Goal: Use online tool/utility: Use online tool/utility

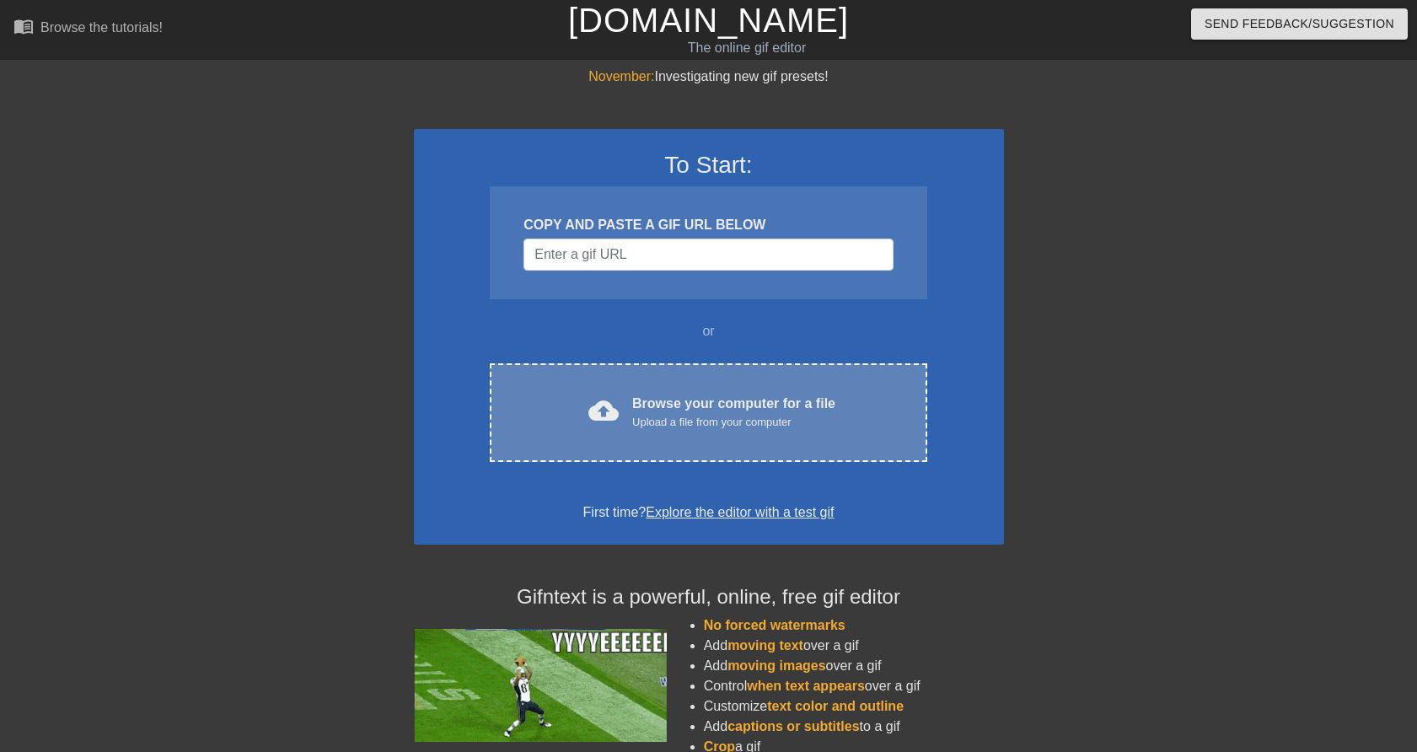
click at [737, 403] on div "Browse your computer for a file Upload a file from your computer" at bounding box center [733, 412] width 203 height 37
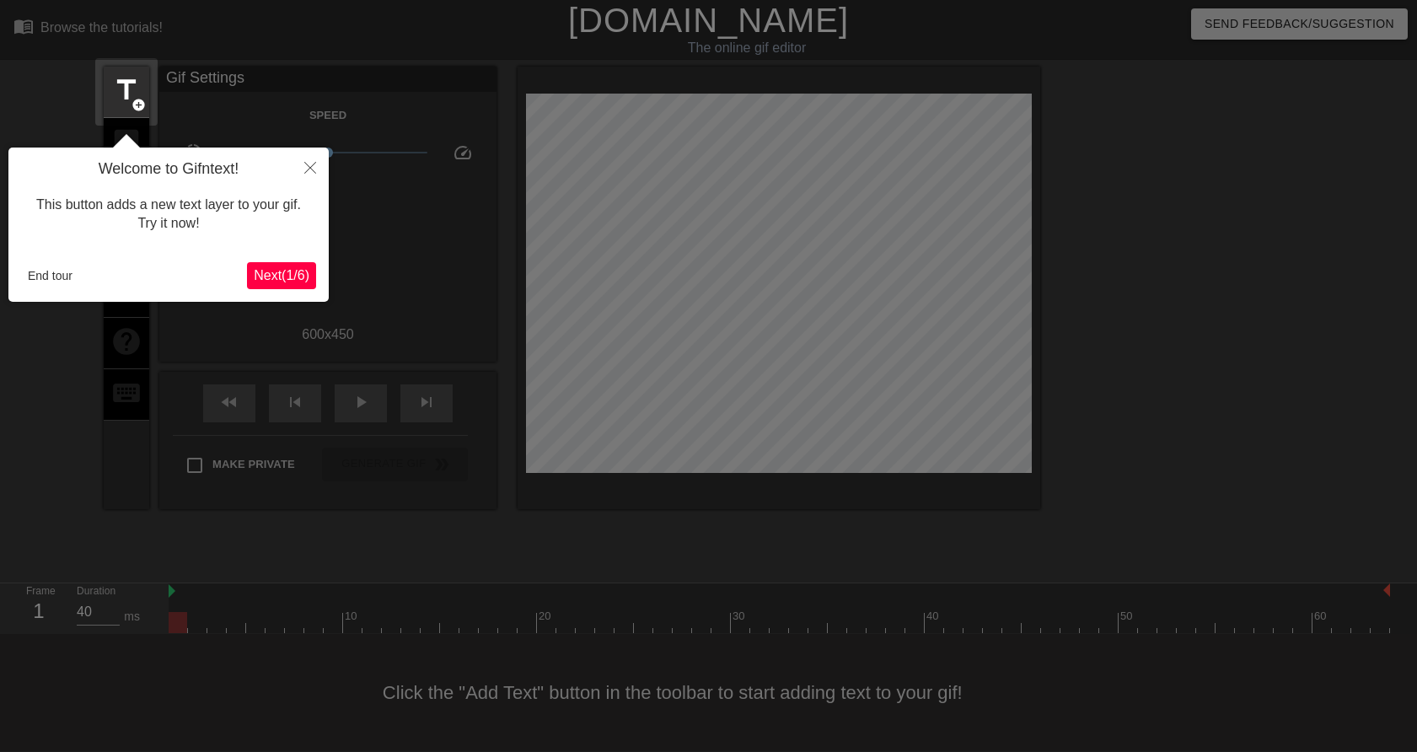
click at [299, 275] on span "Next ( 1 / 6 )" at bounding box center [282, 275] width 56 height 14
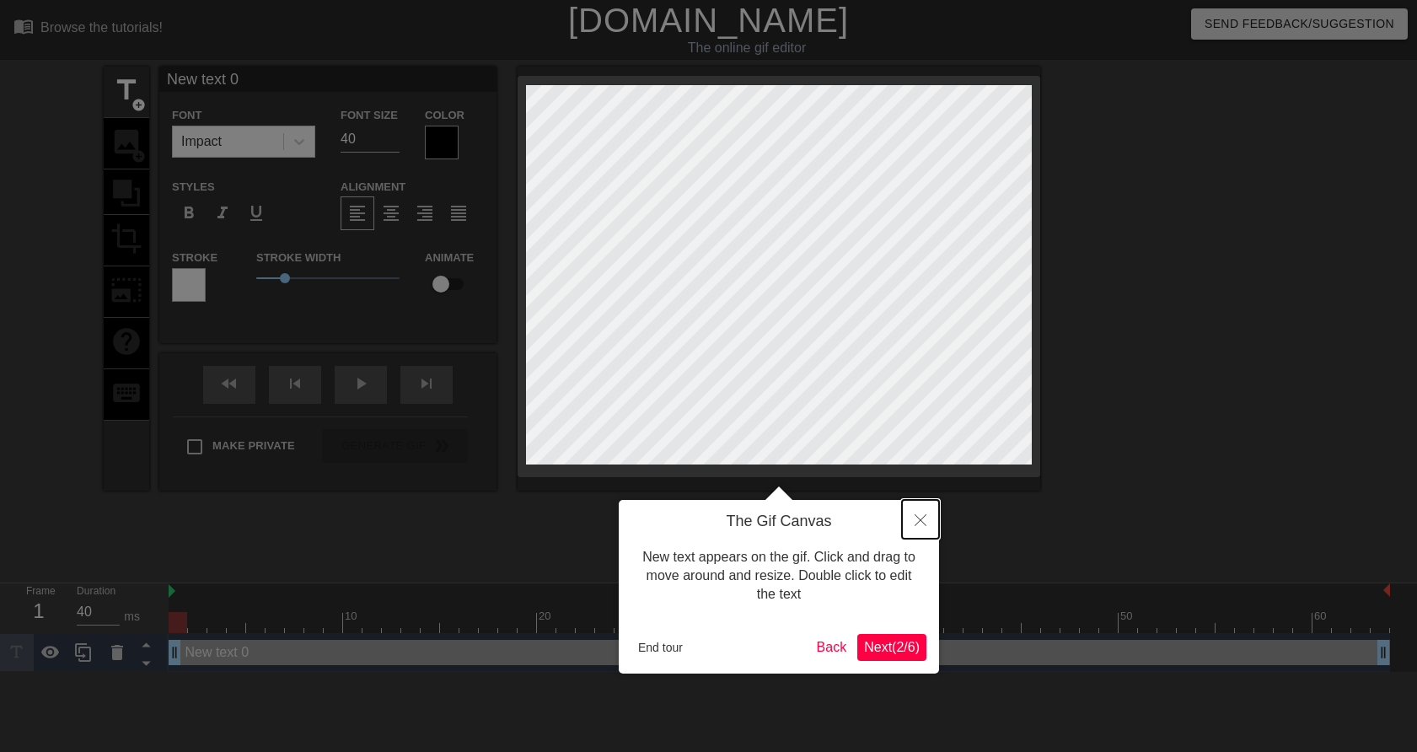
click at [921, 516] on icon "Close" at bounding box center [921, 520] width 12 height 12
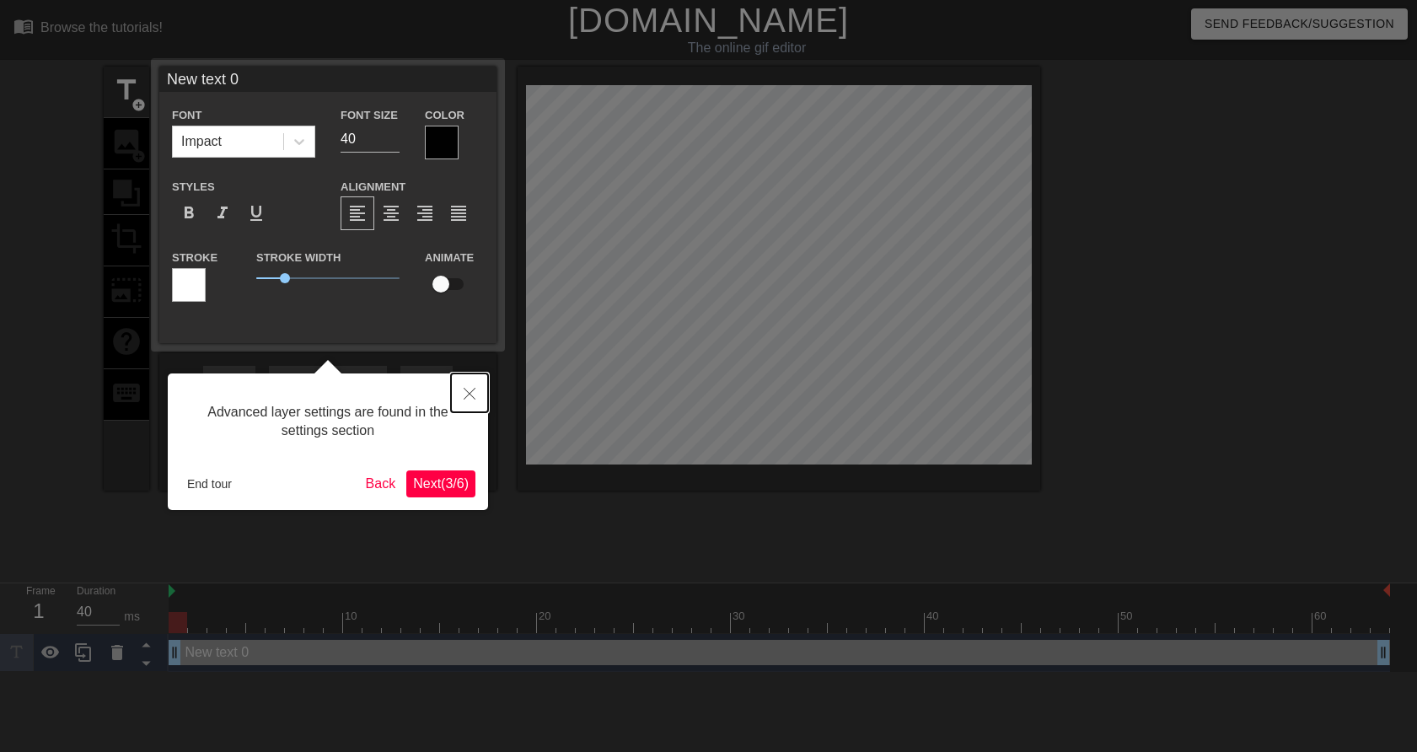
click at [479, 391] on button "Close" at bounding box center [469, 392] width 37 height 39
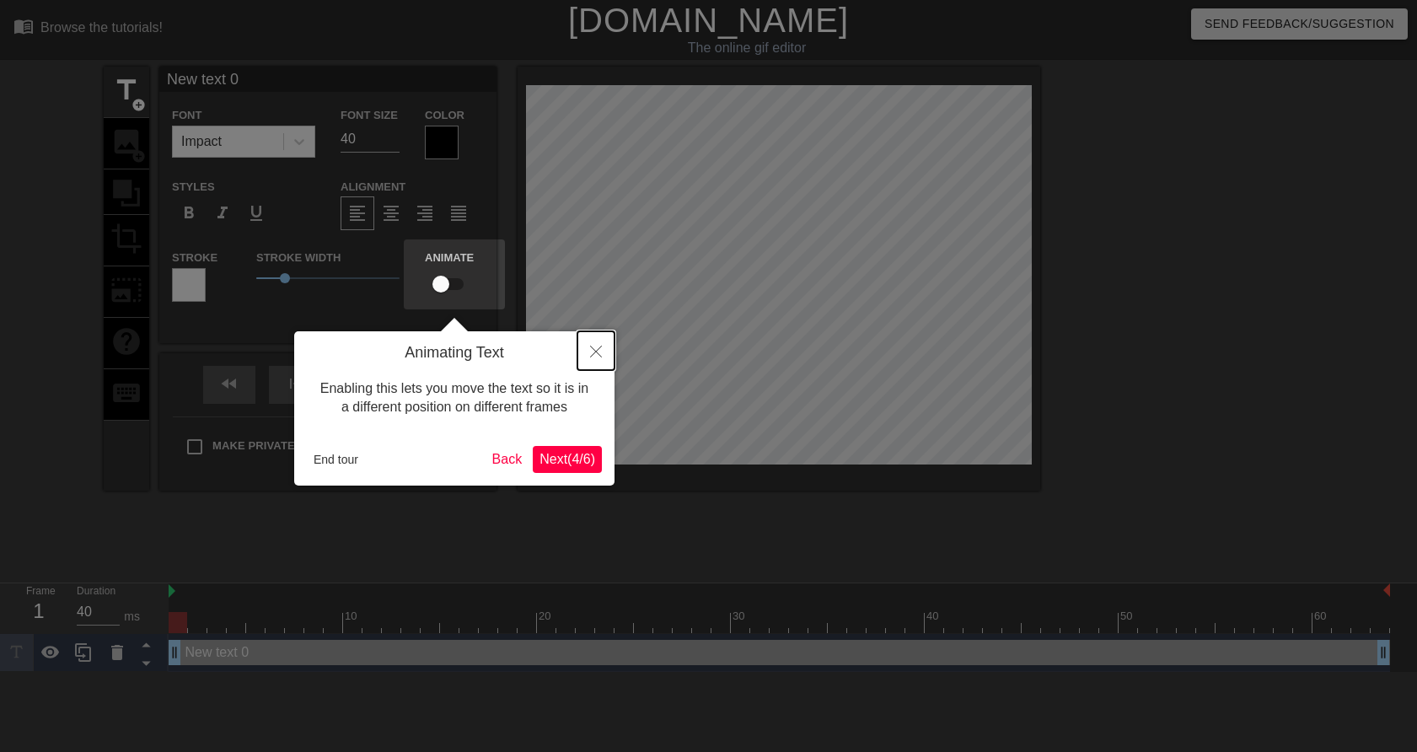
click at [594, 346] on icon "Close" at bounding box center [596, 352] width 12 height 12
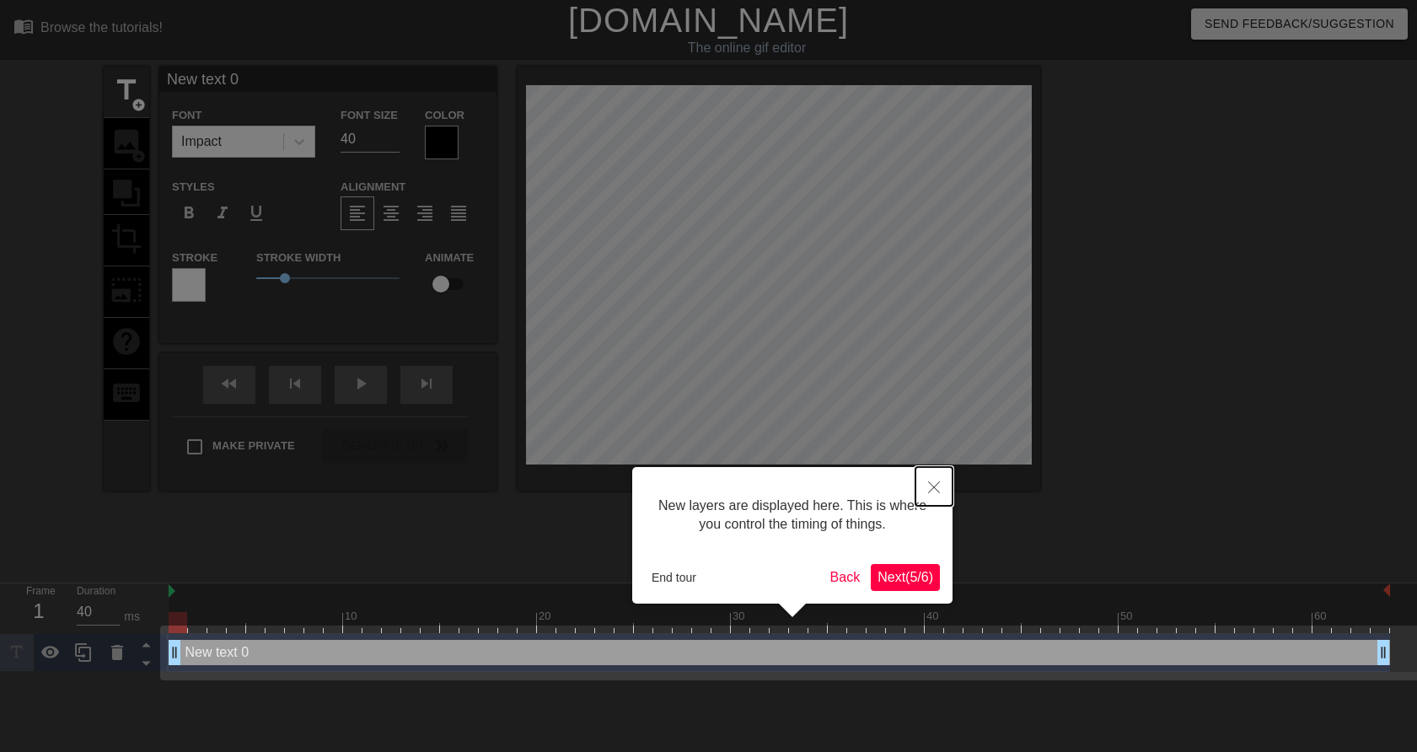
click at [932, 488] on icon "Close" at bounding box center [934, 487] width 12 height 12
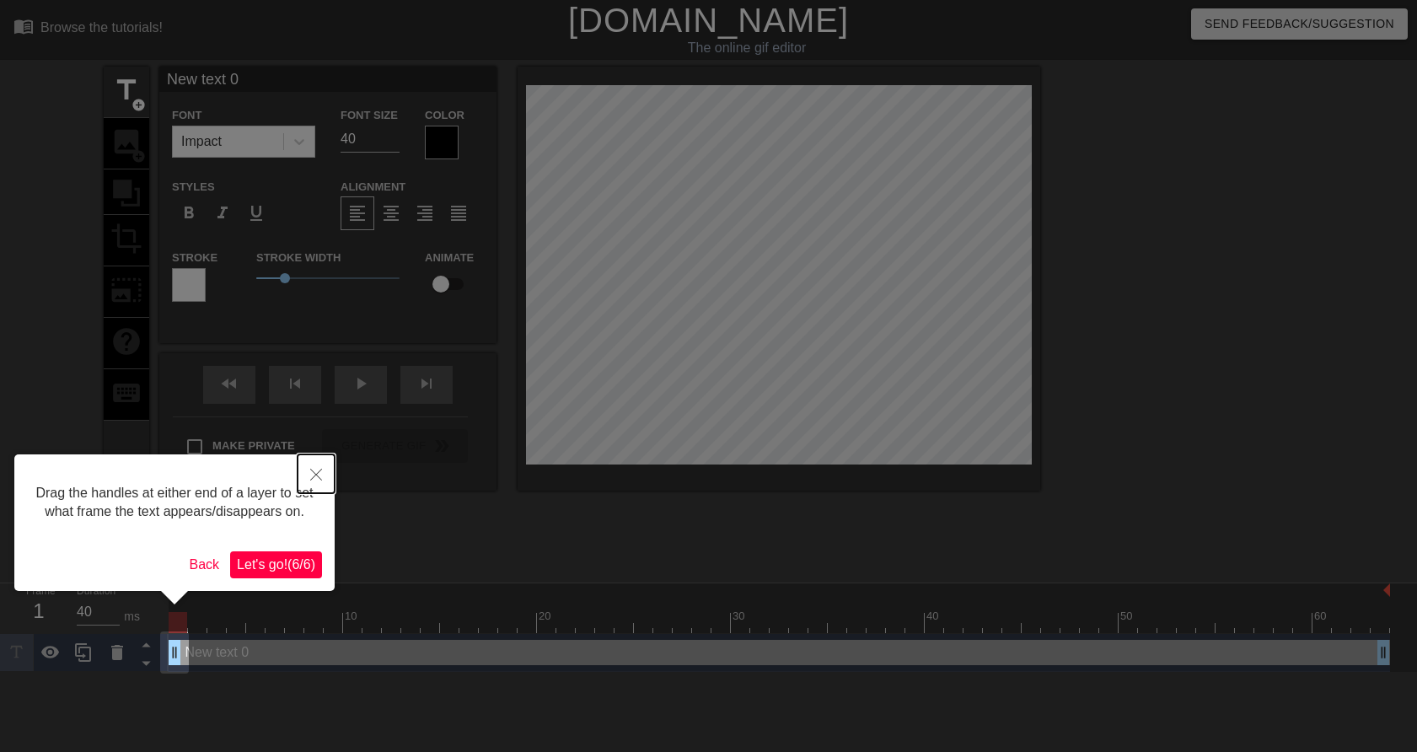
click at [320, 481] on icon "Close" at bounding box center [316, 475] width 12 height 12
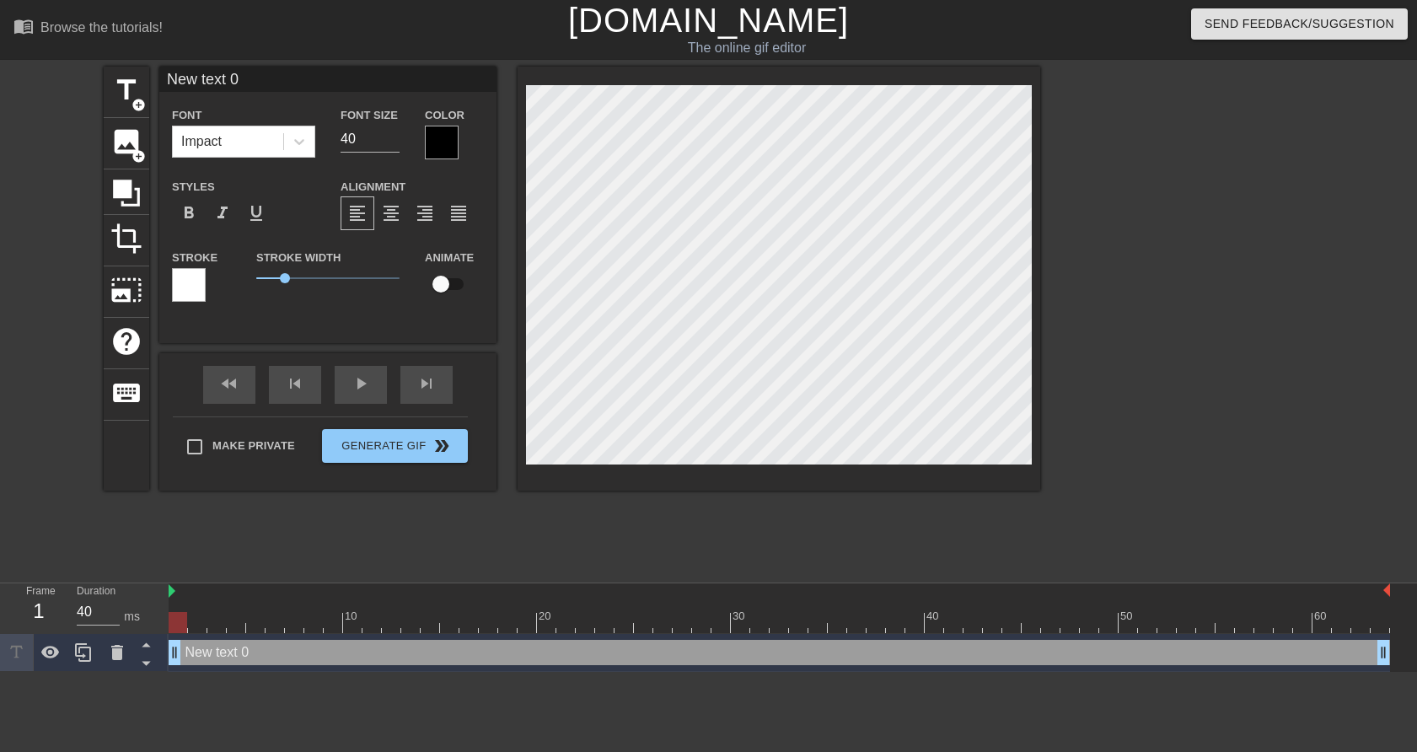
type input "C"
type textarea "C"
type input "CU"
type textarea "CU"
type input "CUA"
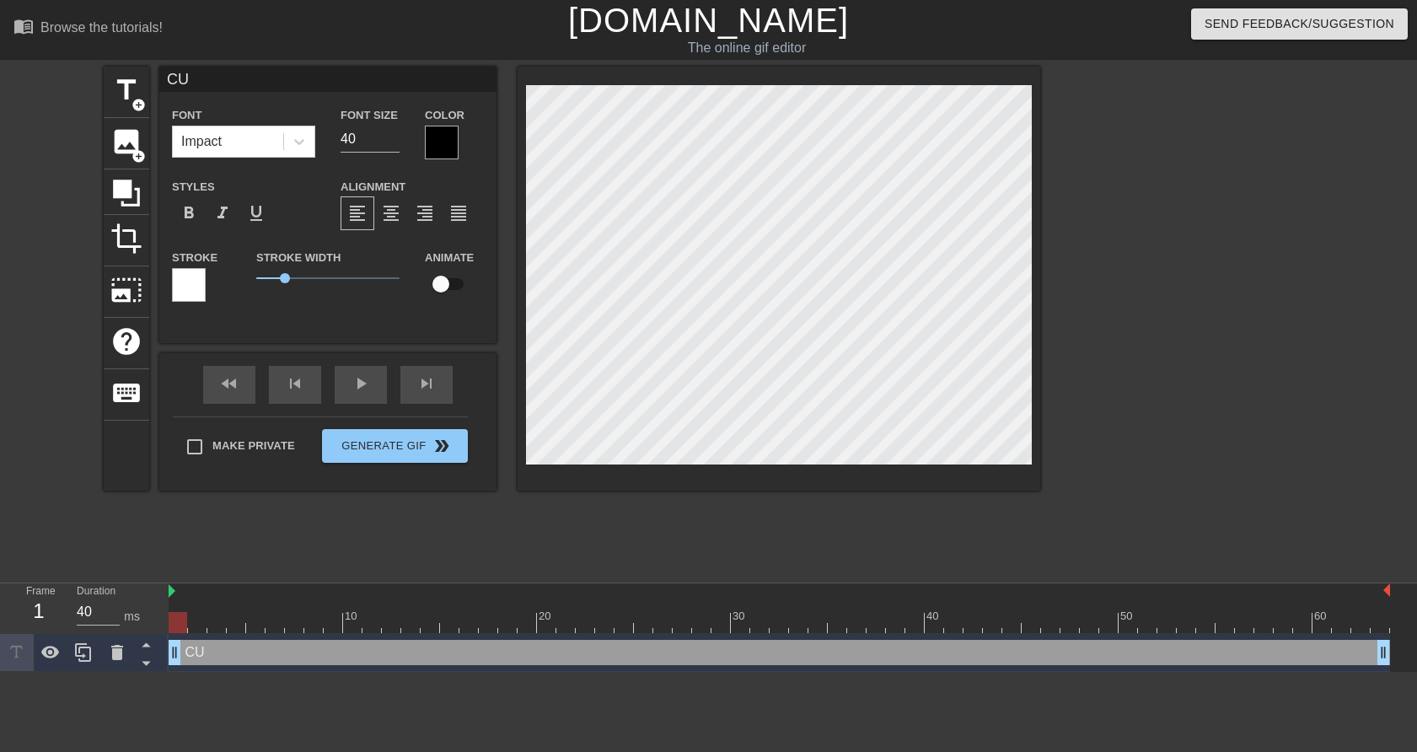
type textarea "CUA"
type input "CUAN"
type textarea "CUAN"
type input "CUAND"
type textarea "CUAND"
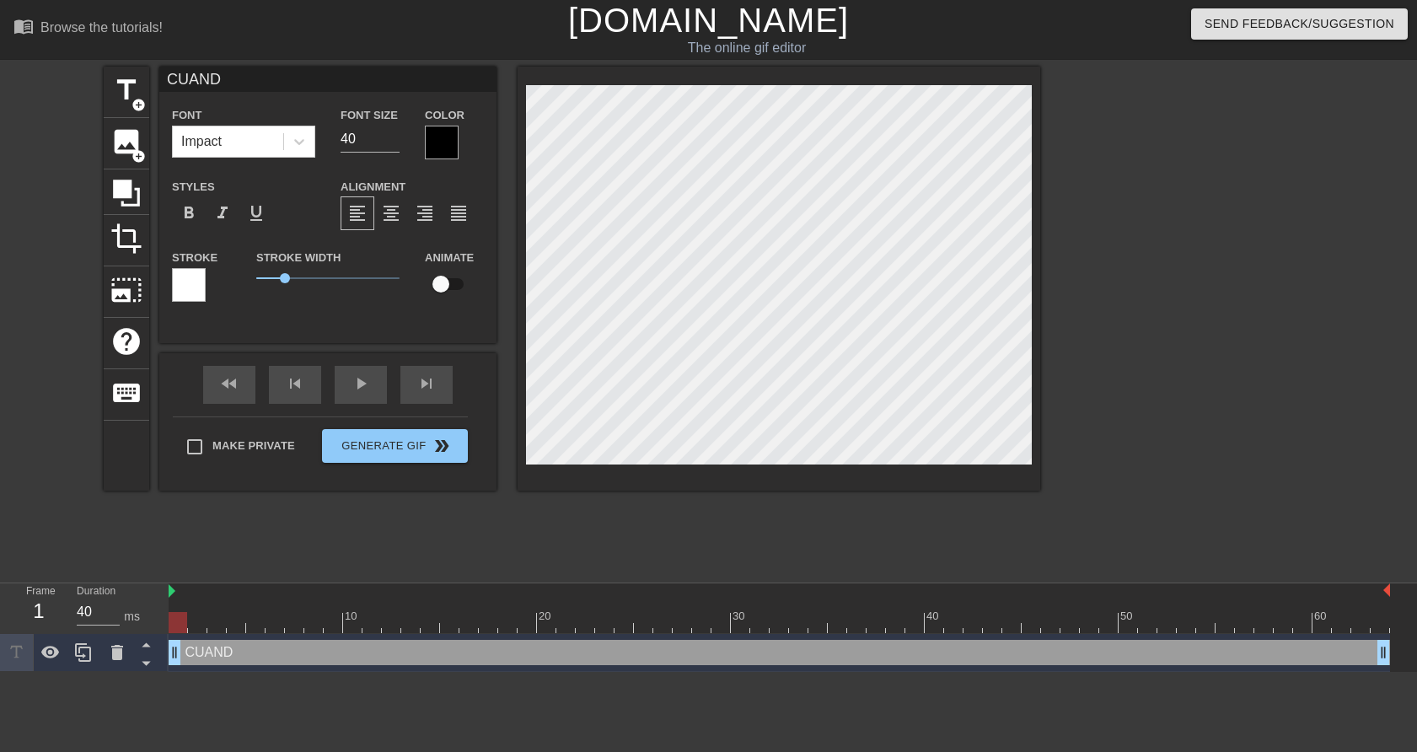
type input "CUANDO"
type textarea "CUANDO"
type input "CUANDO"
type textarea "CUANDO"
type input "CUANDO E"
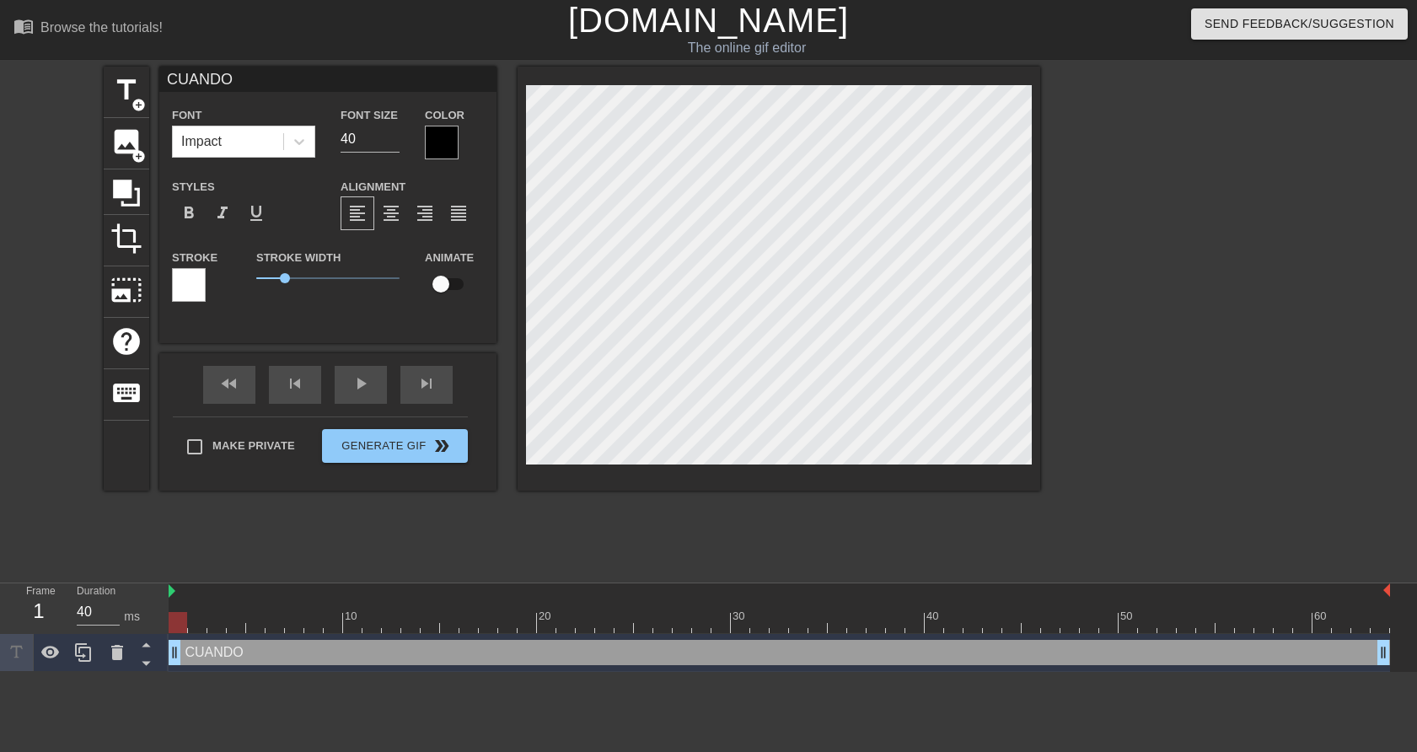
type textarea "CUANDO E"
type input "CUANDO EL"
type textarea "CUANDO EL"
type input "CUANDO EL"
type textarea "CUANDO EL"
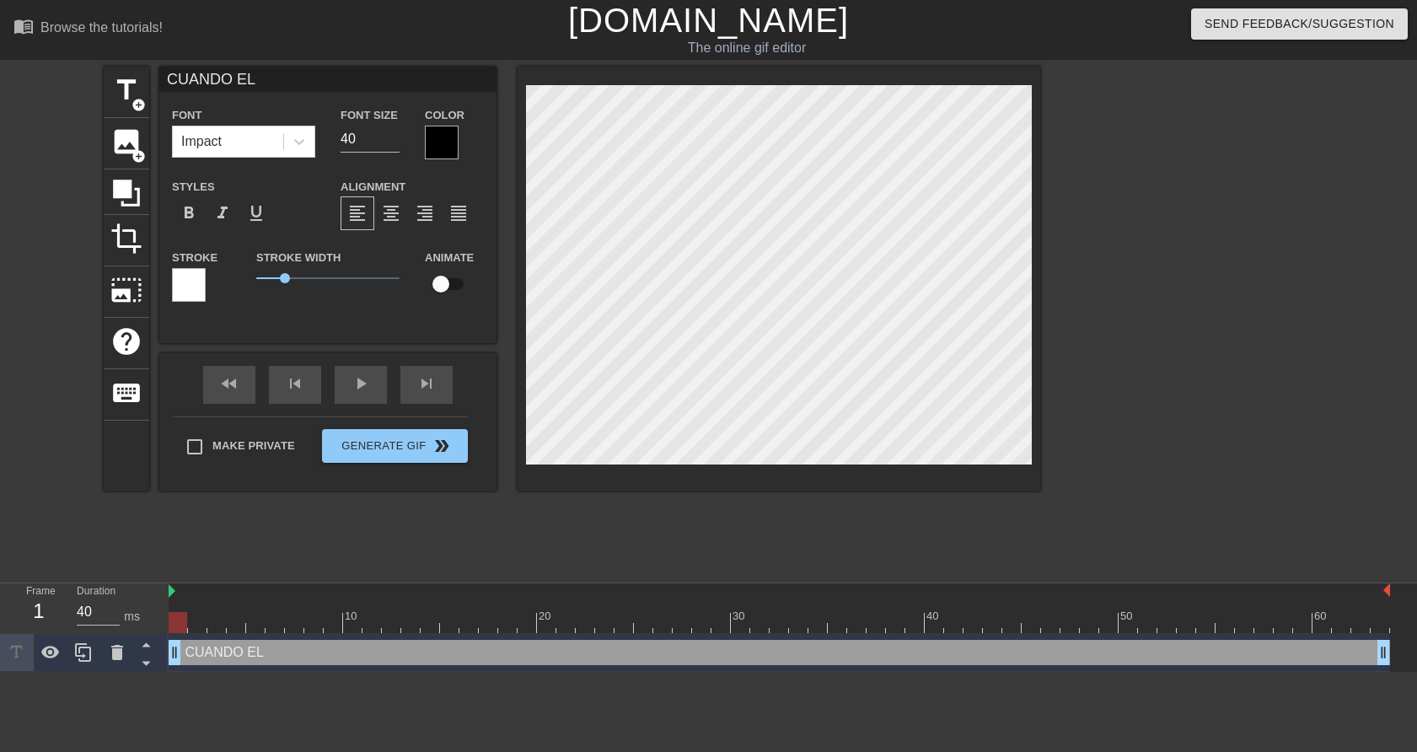
type input "CUANDO EL H"
type textarea "CUANDO EL H"
type input "CUANDO EL HE"
type textarea "CUANDO EL HE"
type input "CUANDO EL HER"
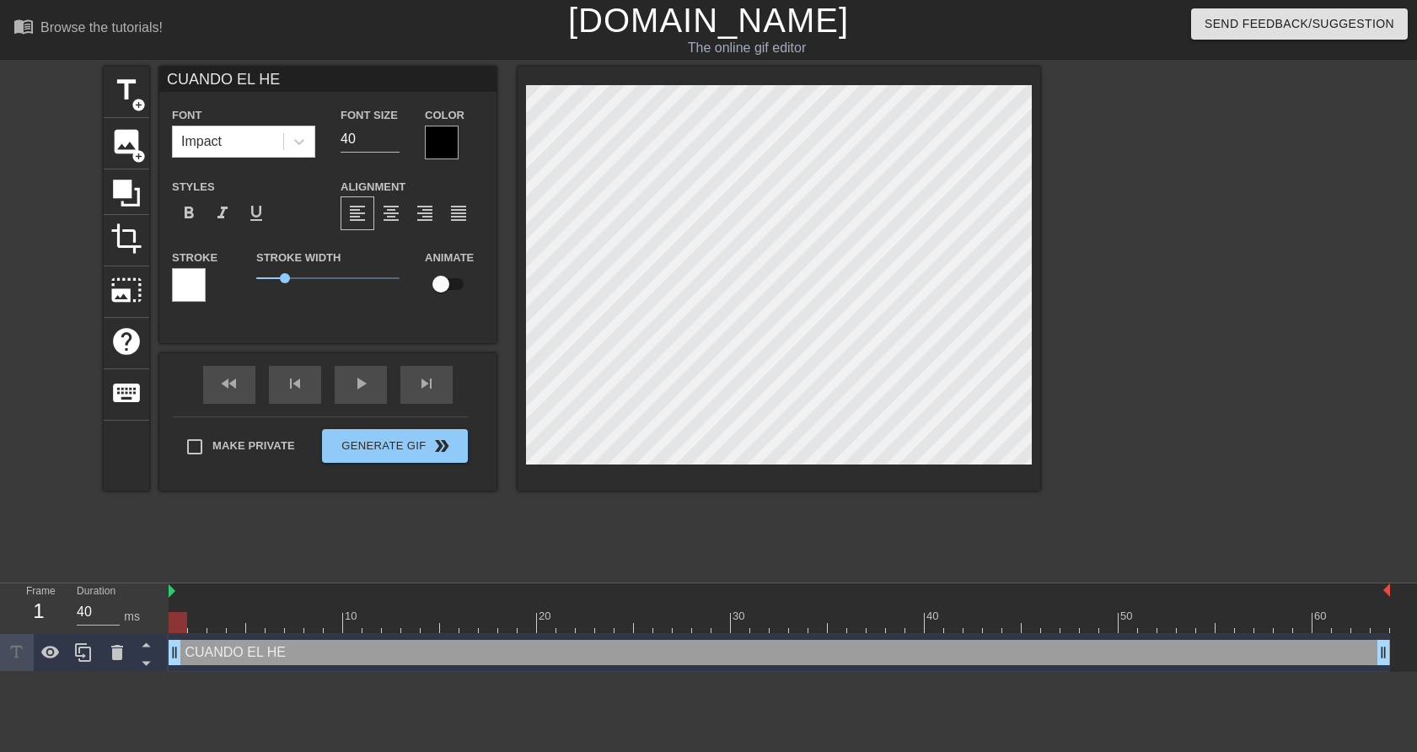
type textarea "CUANDO EL HER"
type input "CUANDO EL HERO"
type textarea "CUANDO EL HERO"
type input "CUANDO EL HEROI"
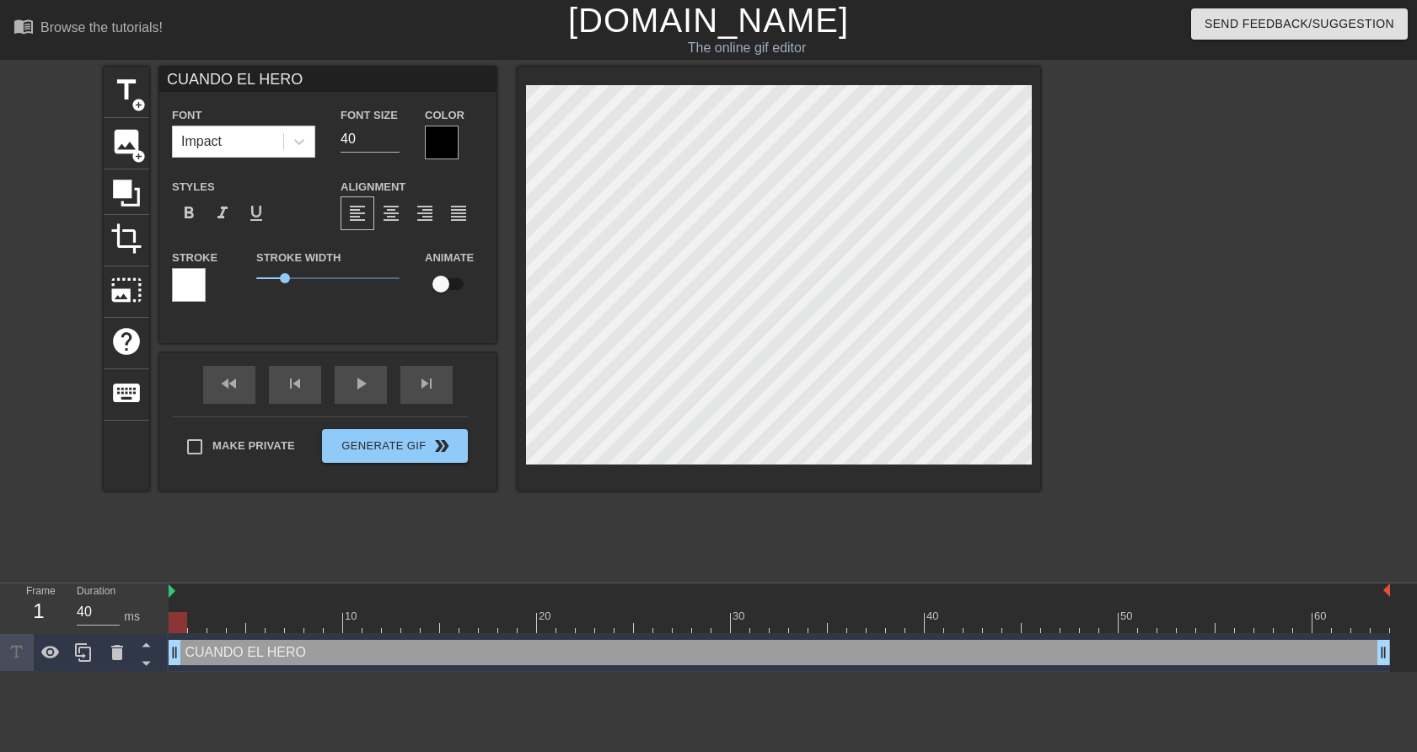
type textarea "CUANDO EL HEROI"
type input "CUANDO EL HERO"
type textarea "CUANDO EL HERO"
type input "CUANDO EL HER"
type textarea "CUANDO EL HER"
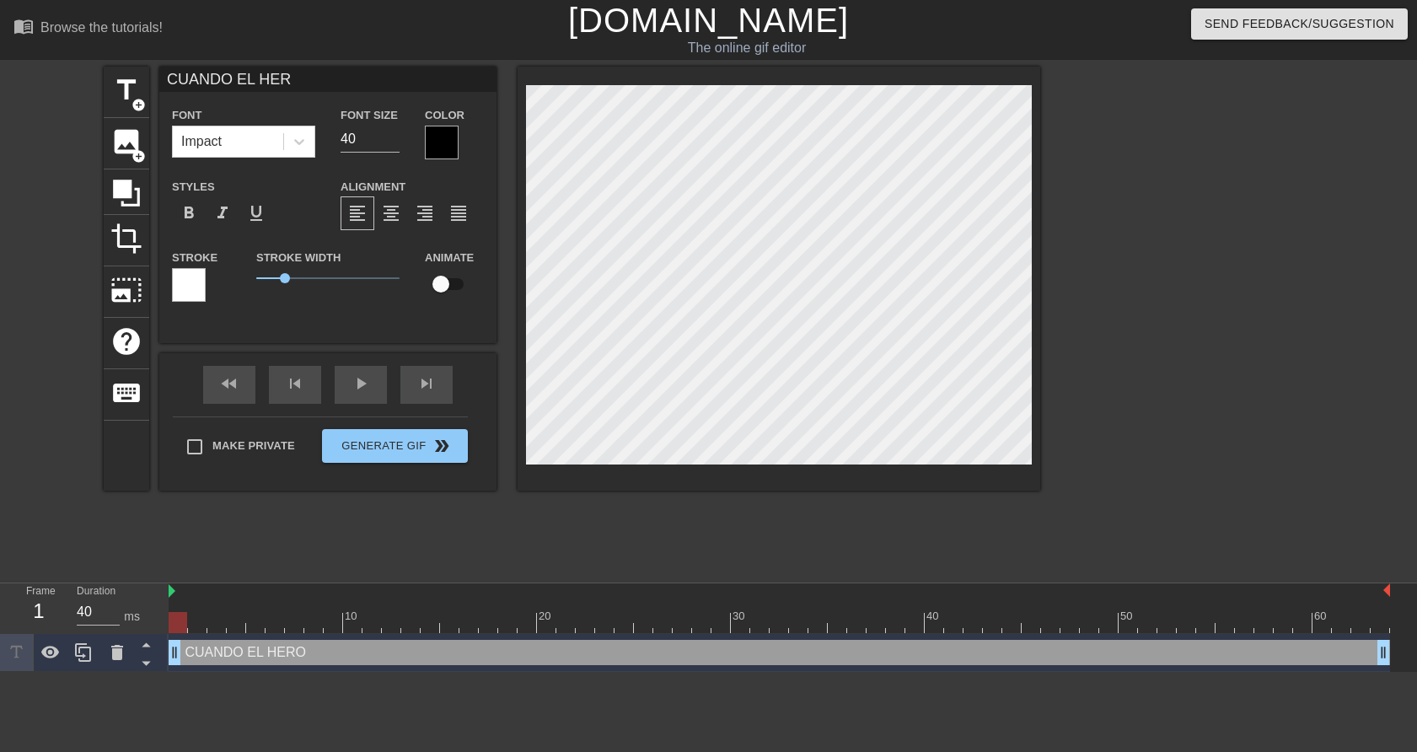
type input "CUANDO EL HE"
type textarea "CUANDO EL HE"
type input "CUANDO EL H"
type textarea "CUANDO EL H"
type input "CUANDO EL"
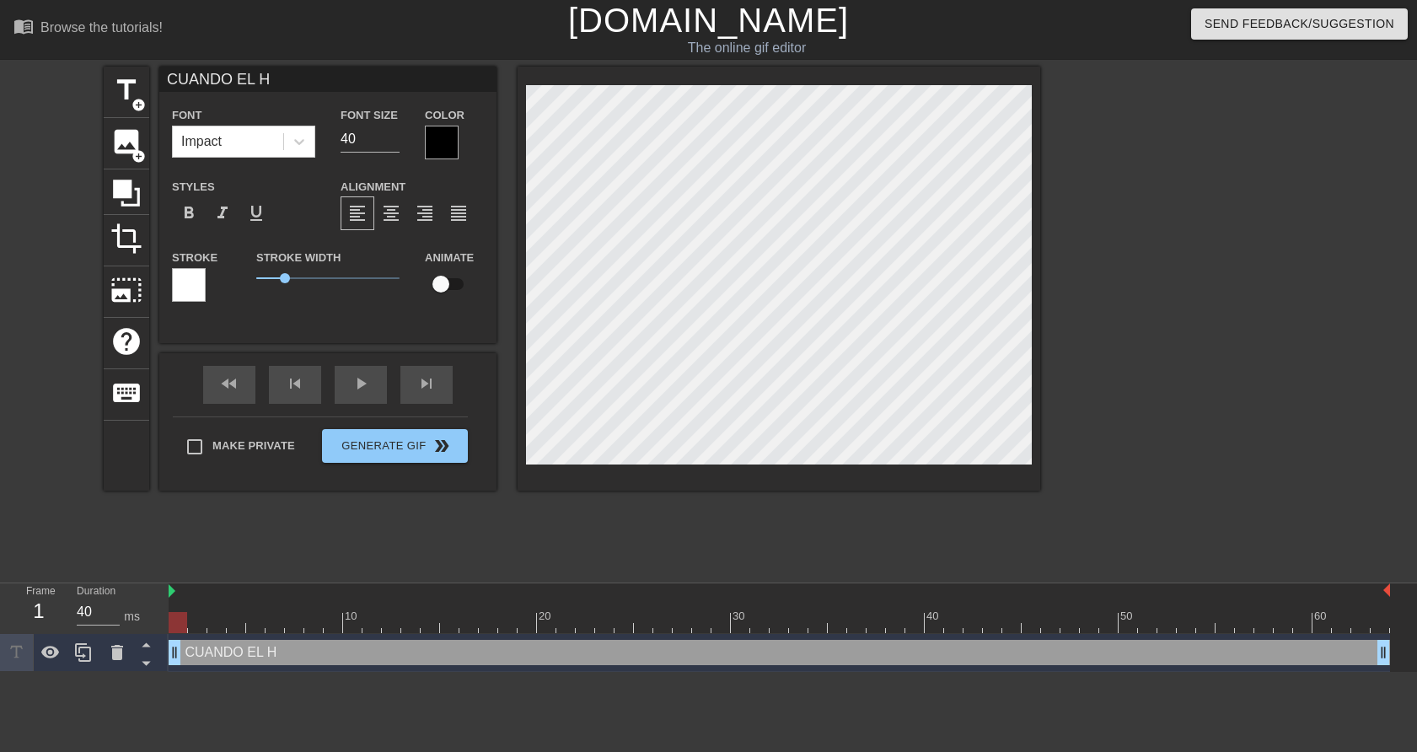
type textarea "CUANDO EL"
type input "CUANDO EL"
type textarea "CUANDO EL"
type input "CUANDO E"
type textarea "CUANDO E"
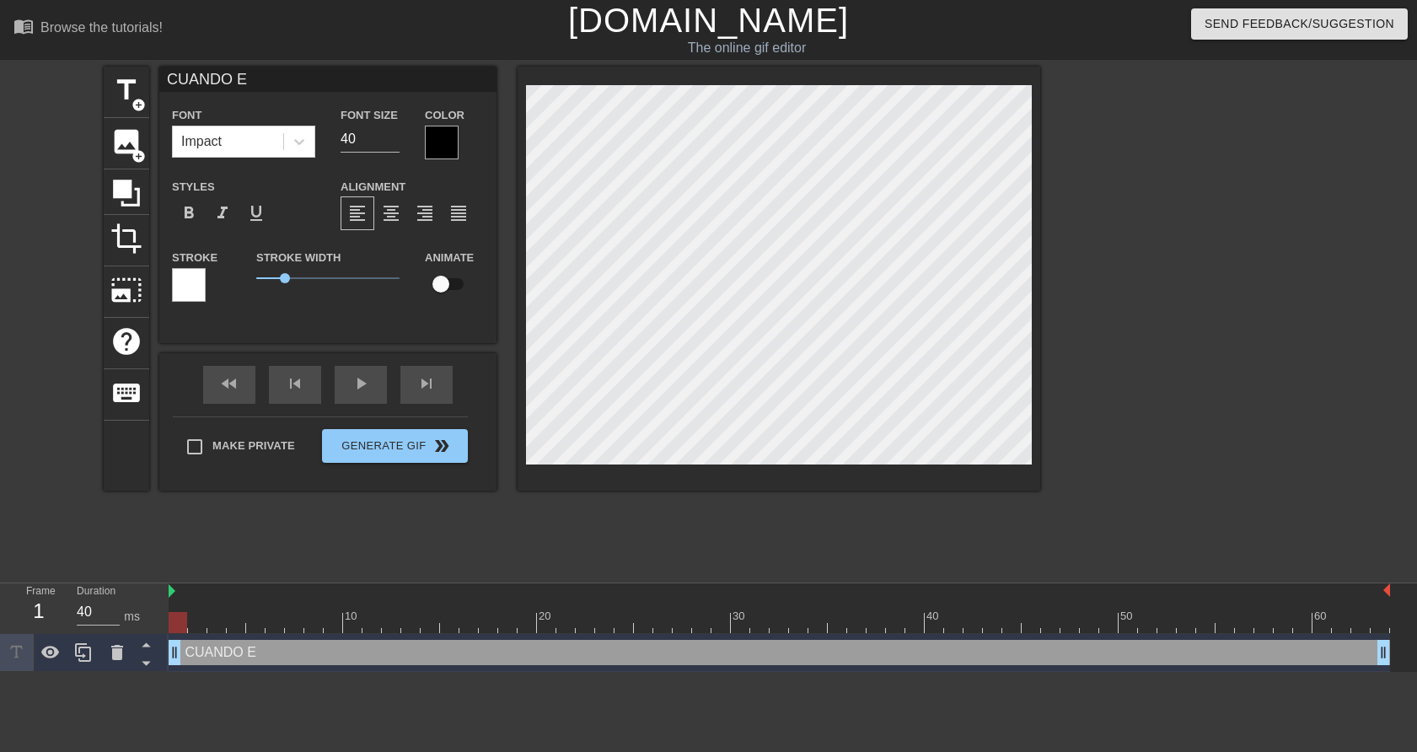
type input "CUANDO"
type textarea "CUANDO"
type input "CUANDO H"
type textarea "CUANDO H"
type input "CUANDO HA"
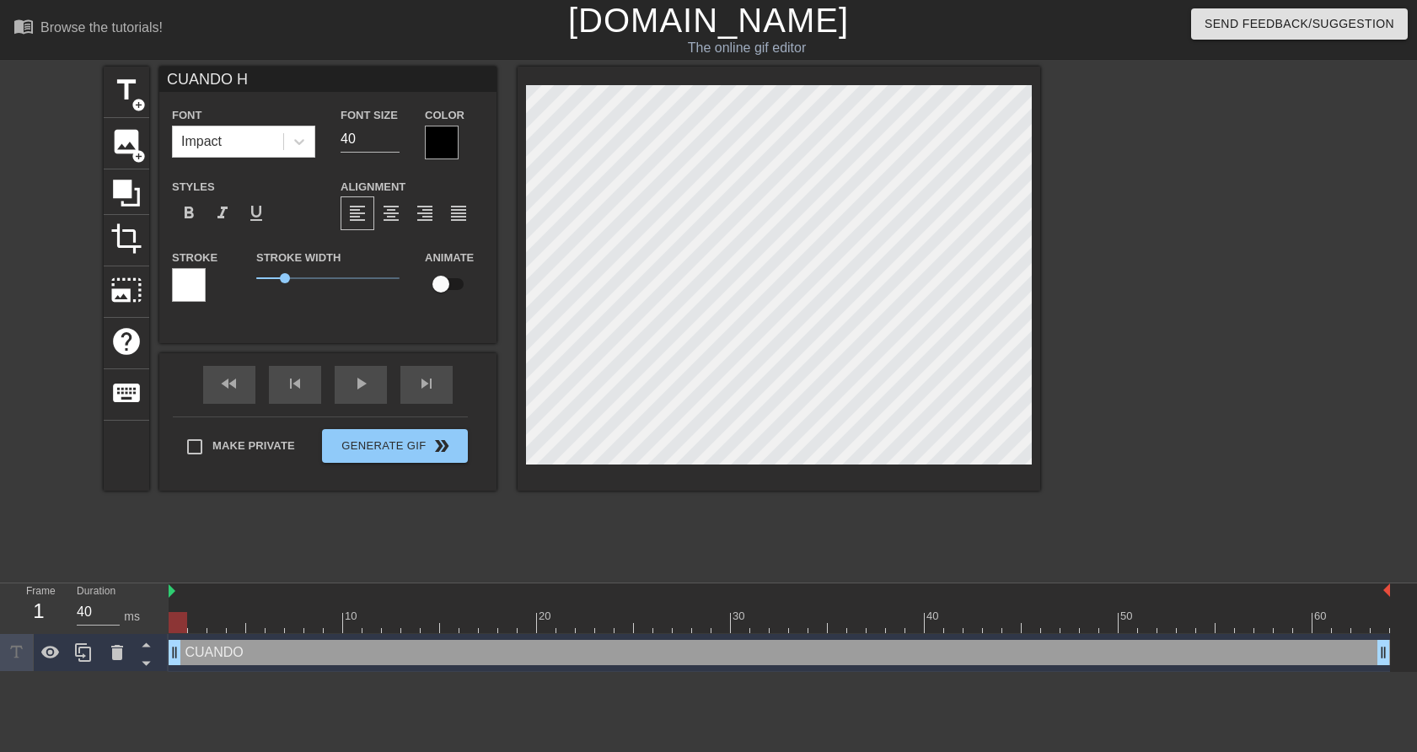
type textarea "CUANDO HA"
type input "CUANDO HAB"
type textarea "CUANDO HAB"
type input "CUANDO HABL"
type textarea "CUANDO HABL"
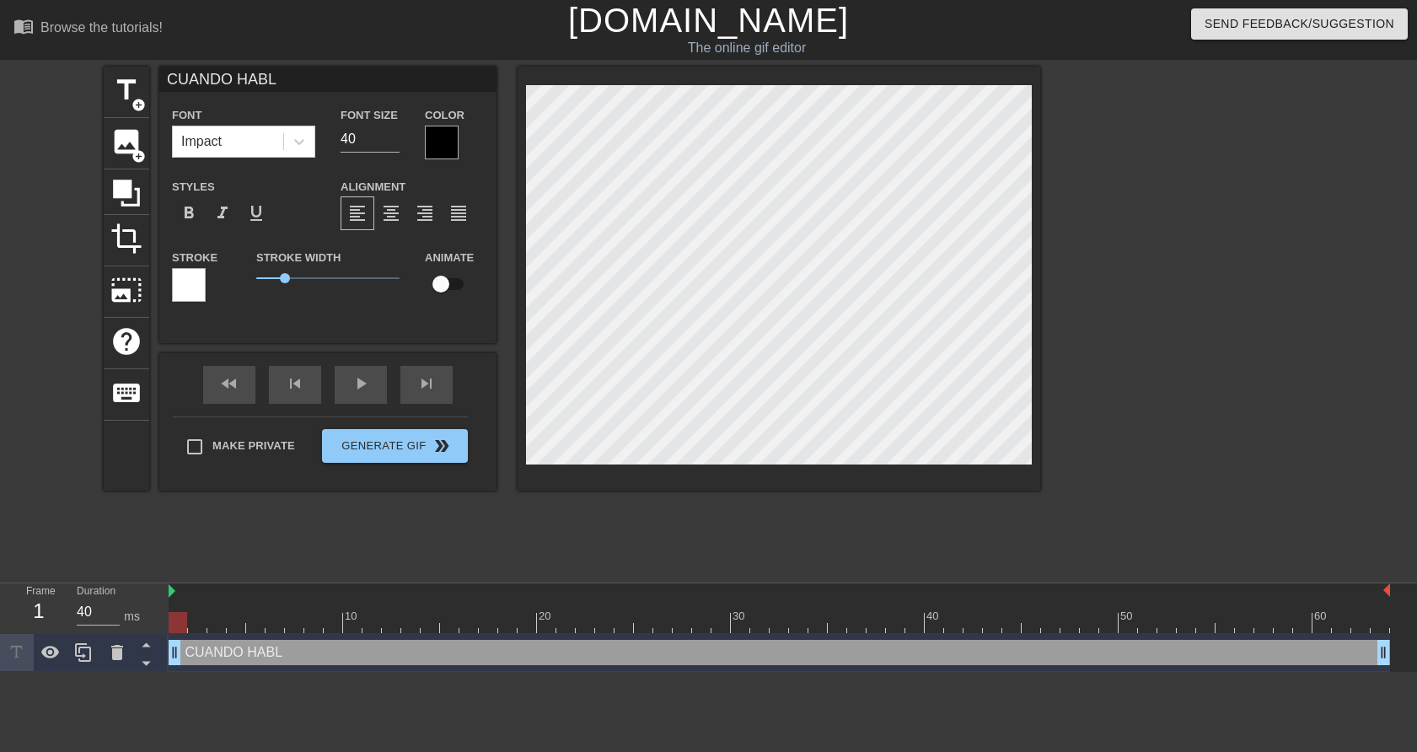
type input "CUANDO HABLA"
type textarea "CUANDO HABLA"
type input "CUANDO HABLA"
type textarea "CUANDO HABLA"
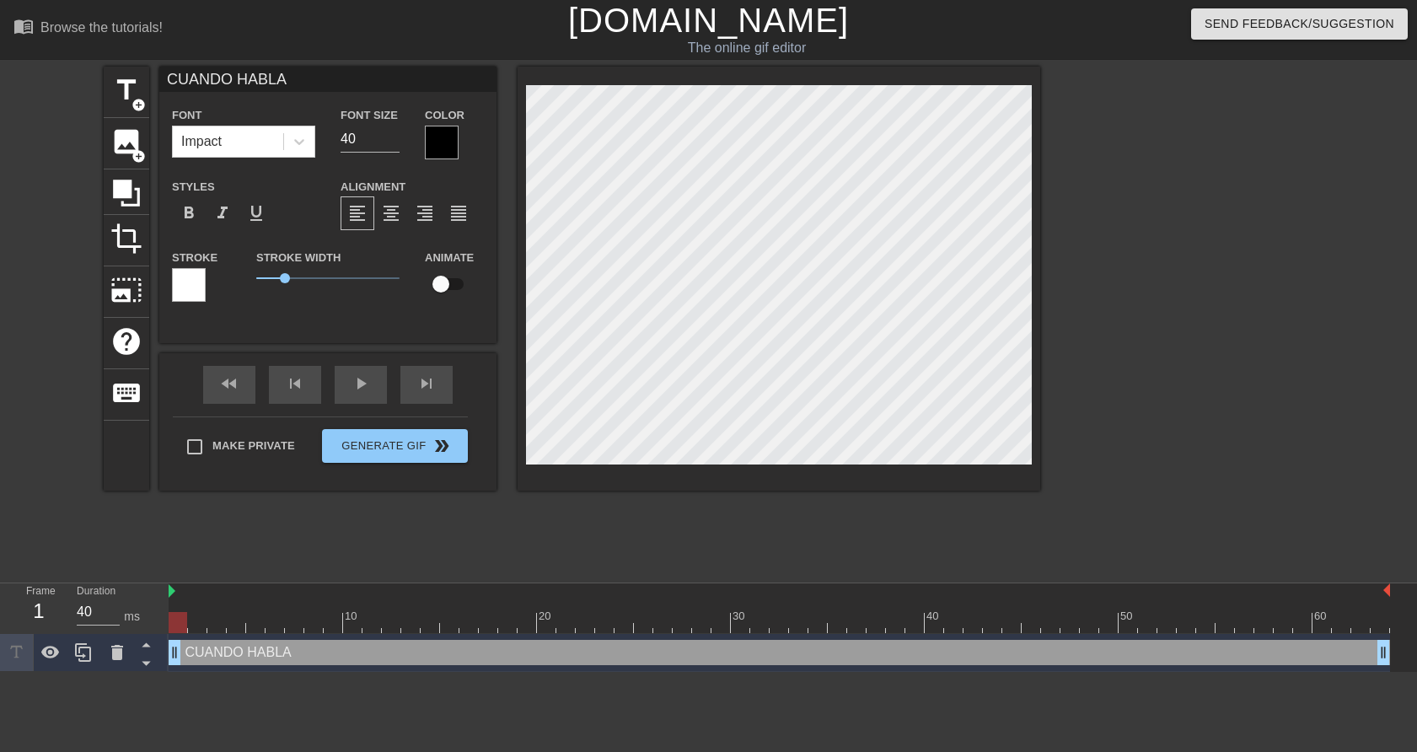
scroll to position [1, 0]
type input "CUANDO HABLAE"
type textarea "CUANDO HABLA E"
type input "CUANDO HABLAEL"
type textarea "CUANDO HABLA EL"
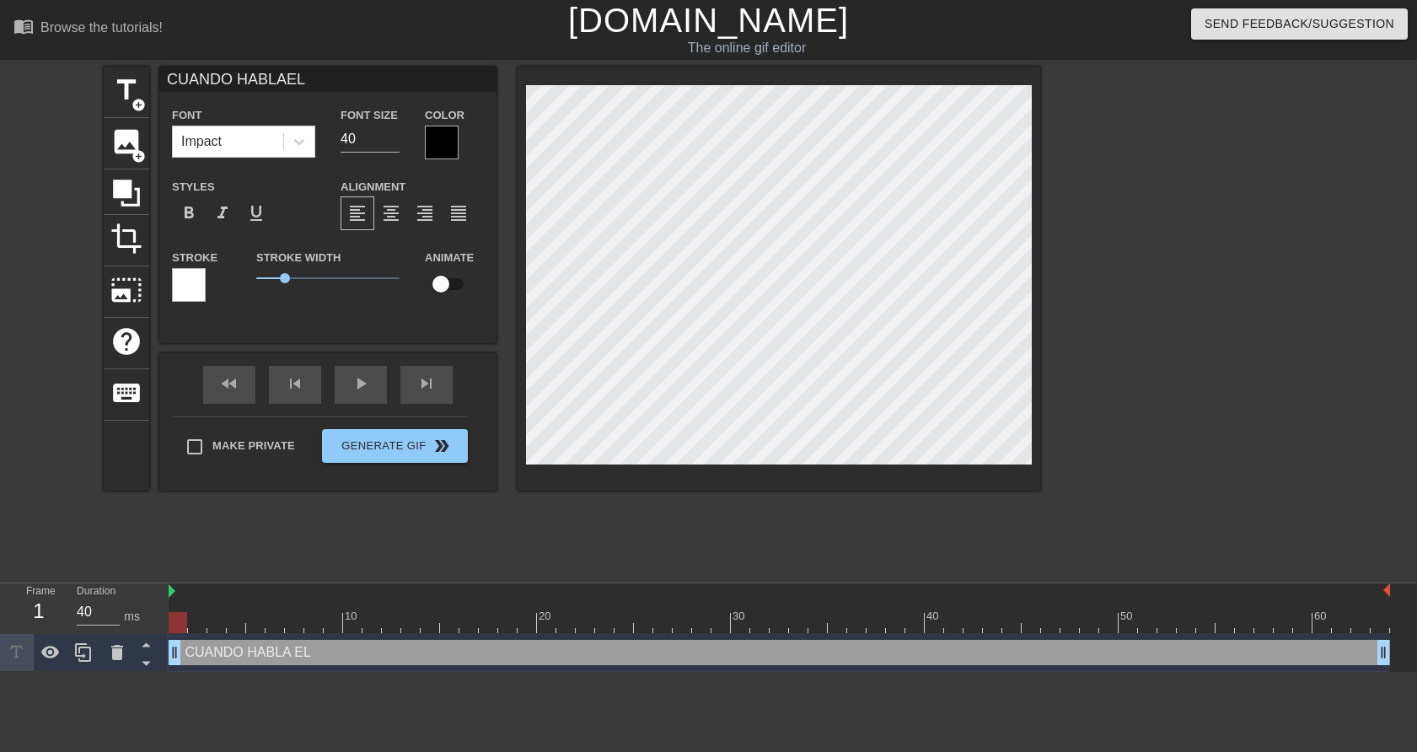
type input "CUANDO HABLAEL"
type textarea "CUANDO HABLA EL"
type input "CUANDO HABLAEL H"
type textarea "CUANDO HABLA EL H"
type input "CUANDO HABLAEL HE"
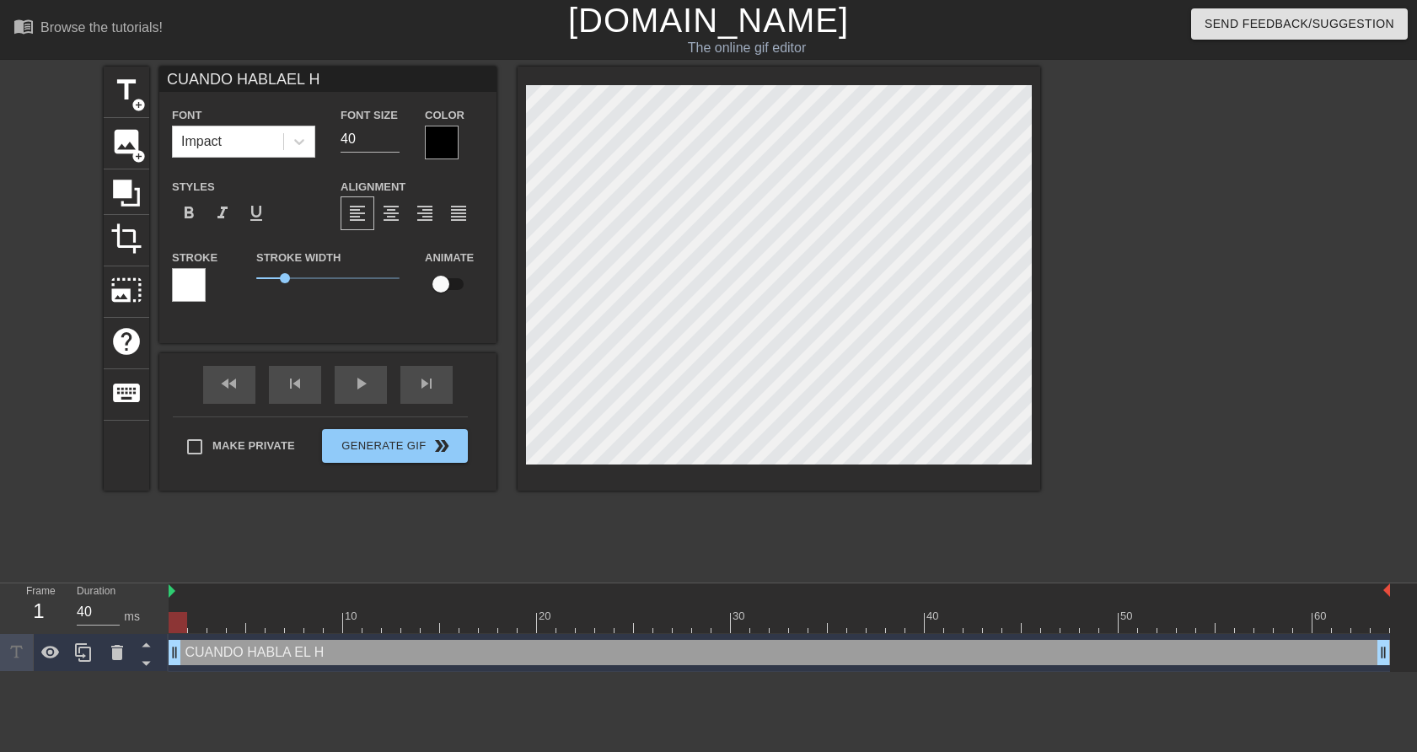
type textarea "CUANDO HABLA EL HE"
type input "CUANDO HABLAEL HER"
type textarea "CUANDO HABLA EL HER"
type input "CUANDO HABLAEL HERO"
type textarea "CUANDO HABLA EL HERO"
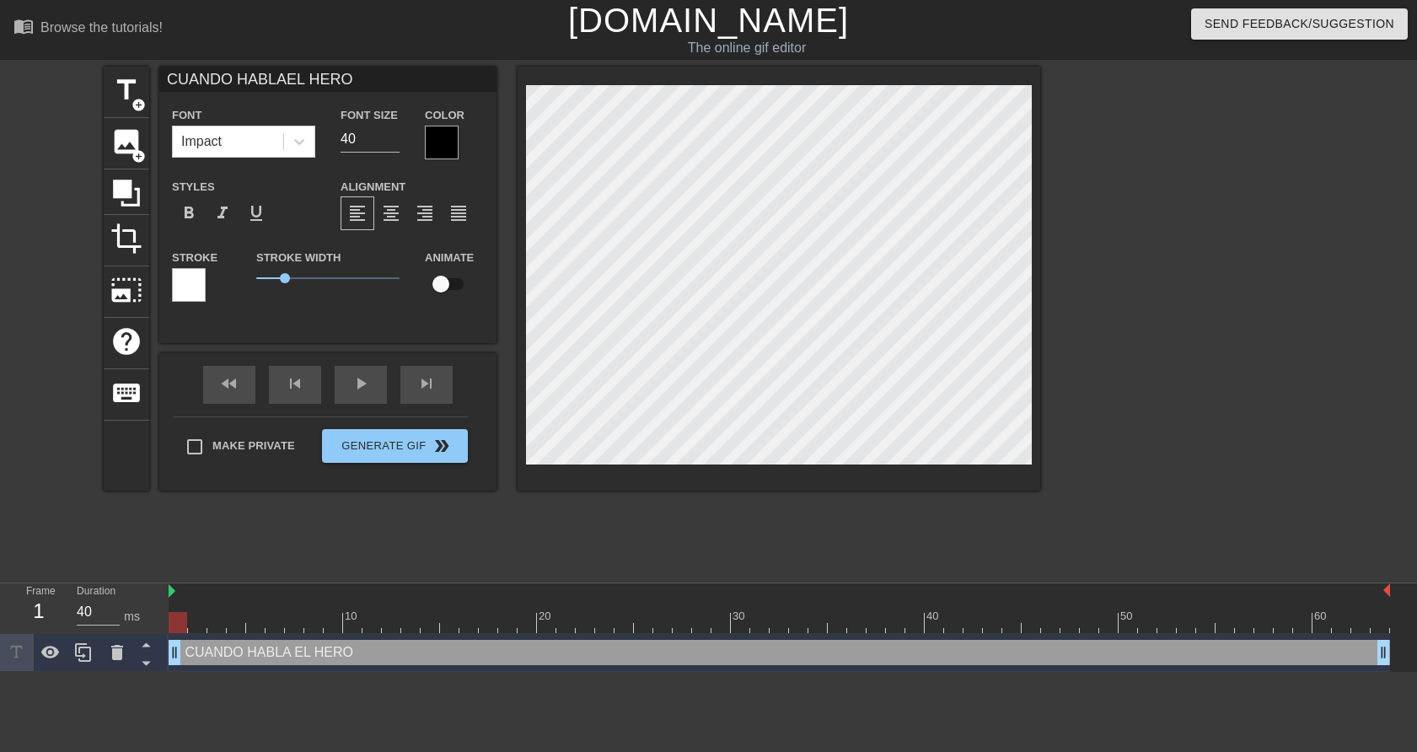
type input "CUANDO HABLAEL HEROI"
type textarea "CUANDO HABLA EL HEROI"
type input "CUANDO HABLAEL HEROIN"
type textarea "CUANDO HABLA EL HEROIN"
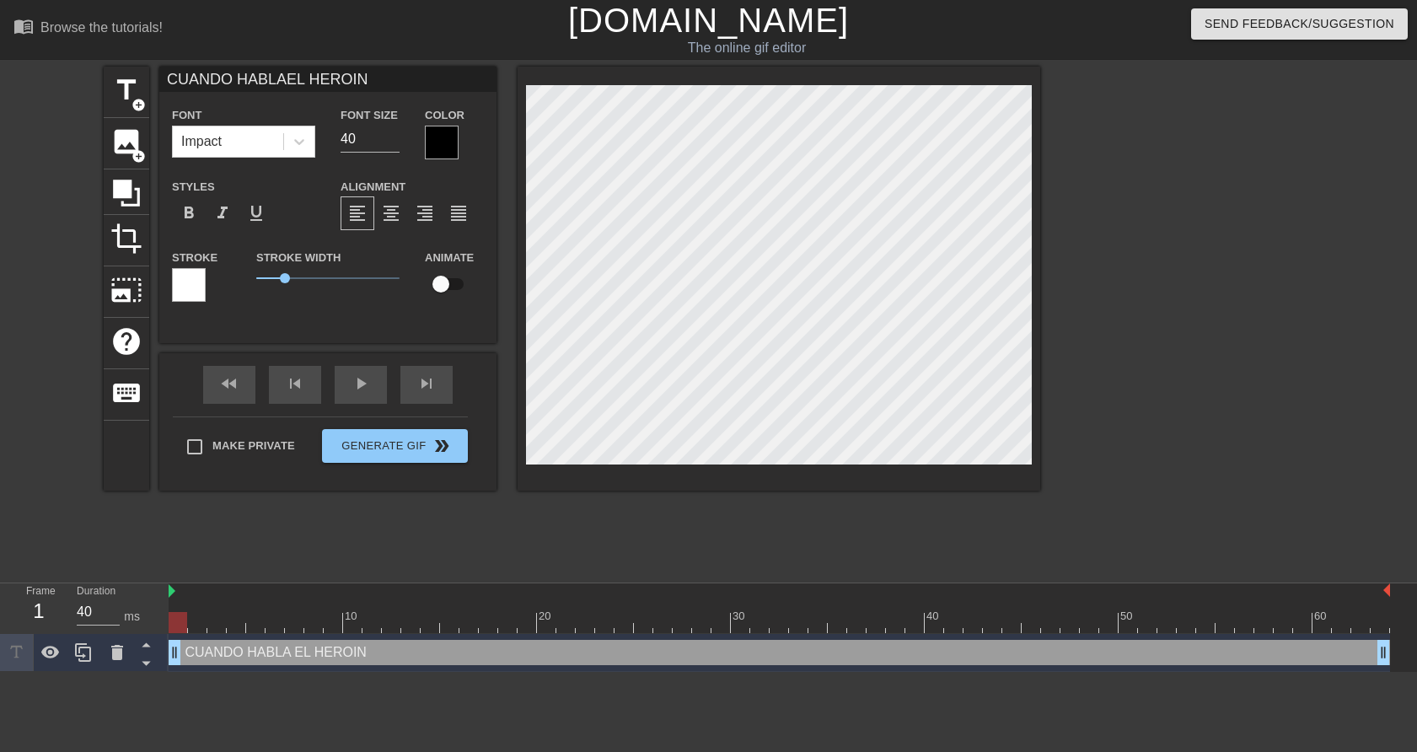
scroll to position [0, 4]
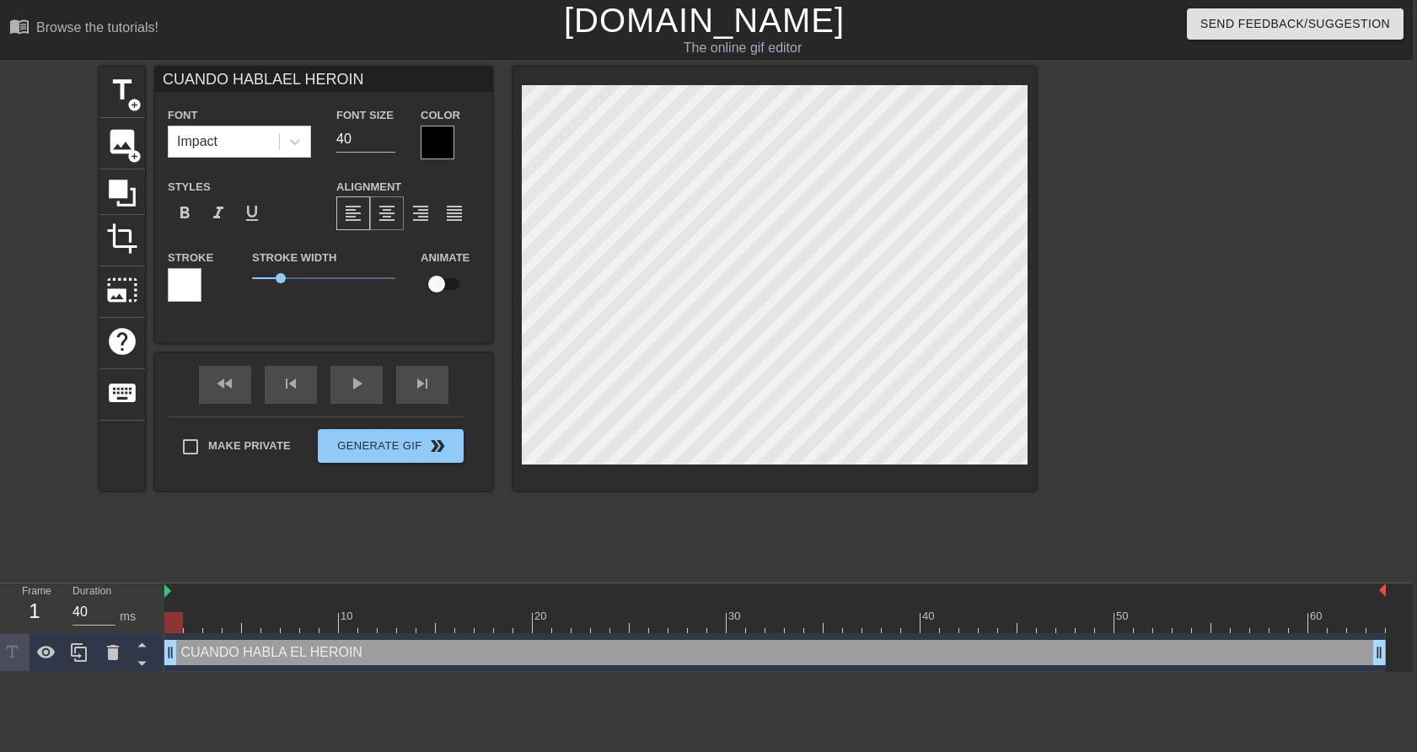
click at [381, 223] on span "format_align_center" at bounding box center [387, 213] width 20 height 20
click at [354, 138] on input "40" at bounding box center [365, 139] width 59 height 27
type input "CUANDO HABLAEL HEROIN"
type input "41"
click at [388, 138] on input "41" at bounding box center [365, 139] width 59 height 27
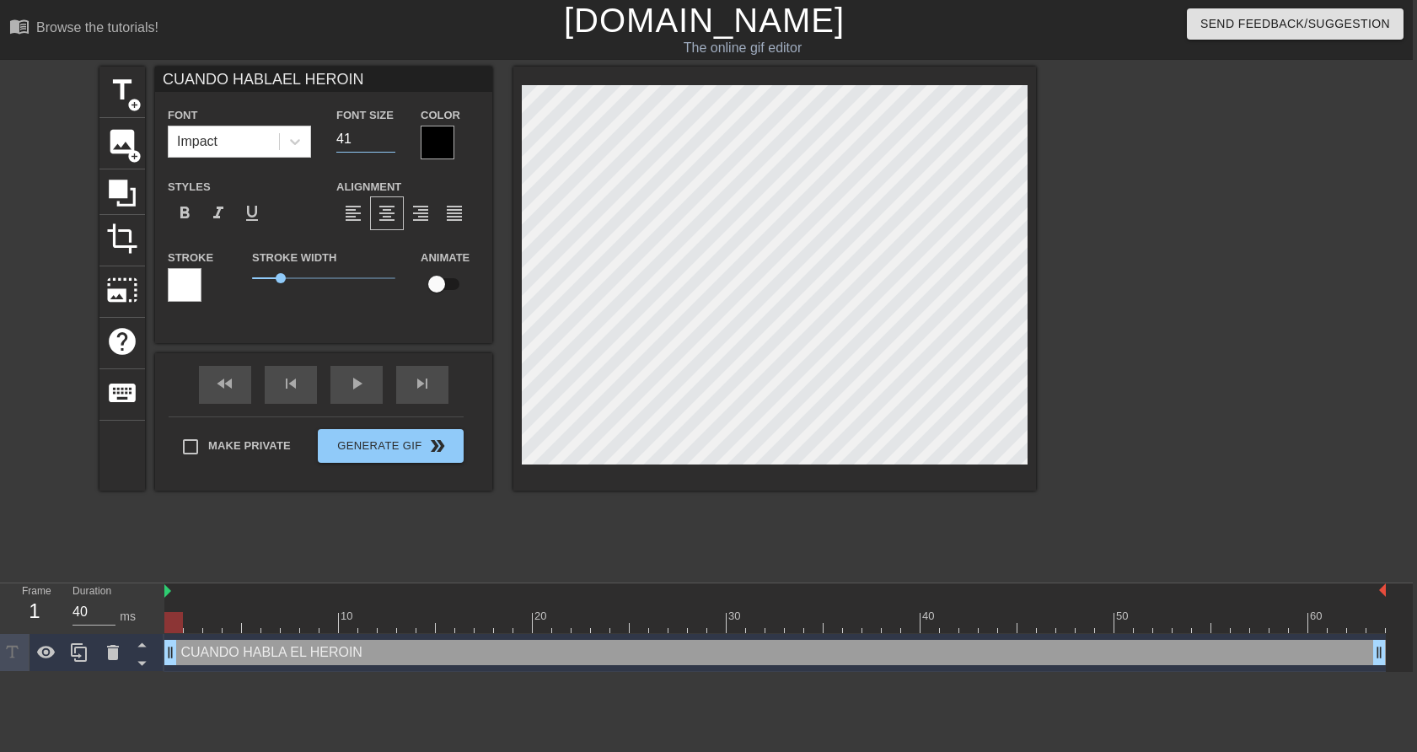
type input "CUANDO HABLAEL HEROIN"
type input "42"
click at [389, 137] on input "42" at bounding box center [365, 139] width 59 height 27
type input "CUANDO HABLAEL HEROIN"
type input "43"
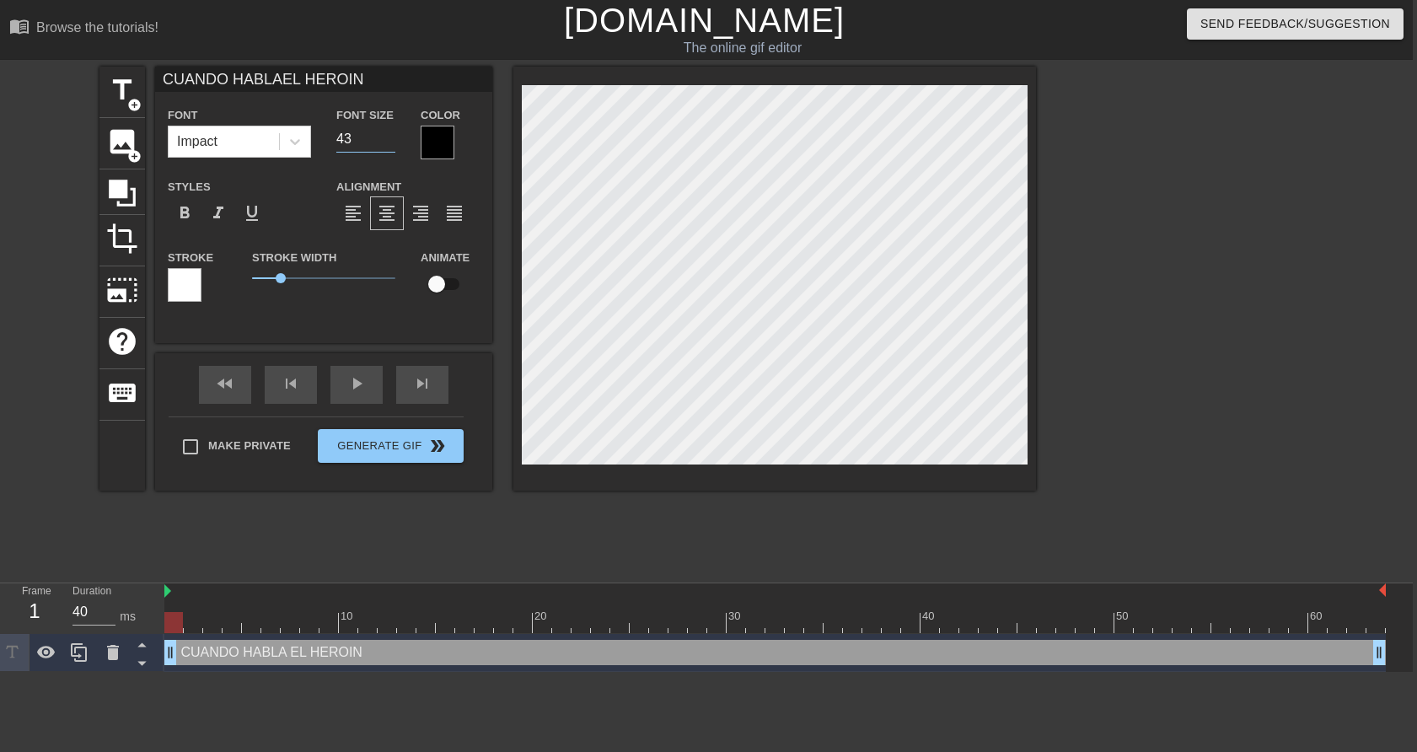
click at [389, 137] on input "43" at bounding box center [365, 139] width 59 height 27
type input "CUANDO HABLAEL HEROIN"
type input "44"
click at [389, 137] on input "44" at bounding box center [365, 139] width 59 height 27
type input "CUANDO HABLAEL HEROIN"
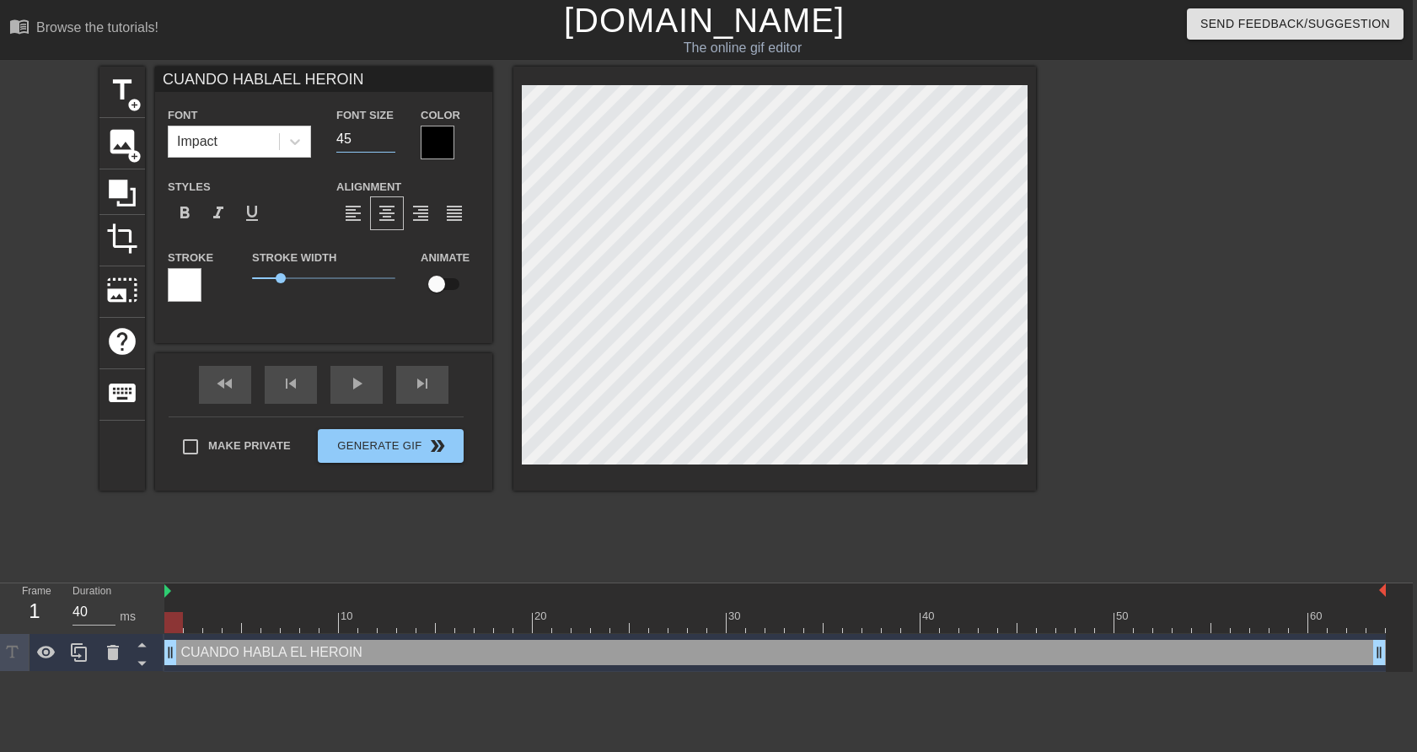
type input "45"
click at [389, 137] on input "45" at bounding box center [365, 139] width 59 height 27
type input "CUANDO HABLAEL HEROIN"
type input "46"
click at [389, 137] on input "46" at bounding box center [365, 139] width 59 height 27
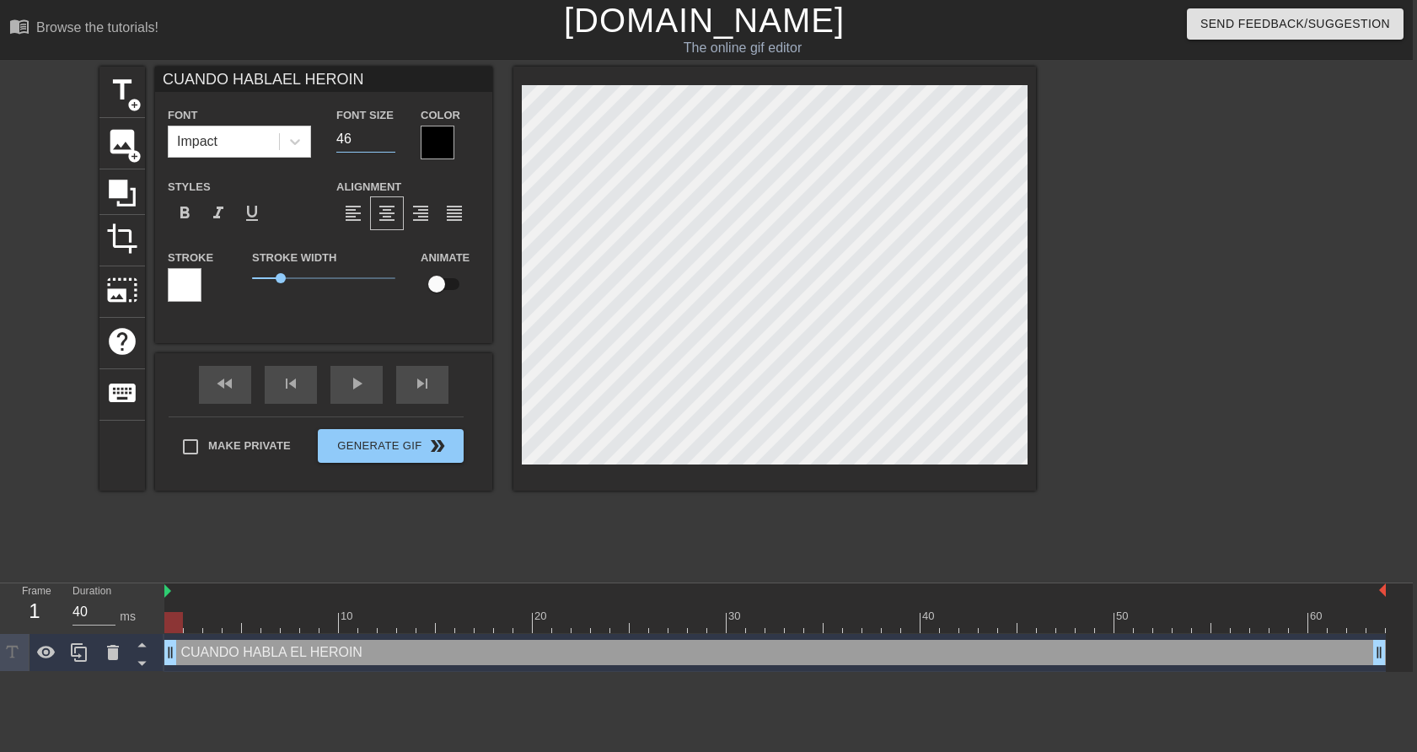
type input "CUANDO HABLAEL HEROIN"
type input "47"
click at [389, 137] on input "47" at bounding box center [365, 139] width 59 height 27
type input "CUANDO HABLAEL HEROIN"
type input "48"
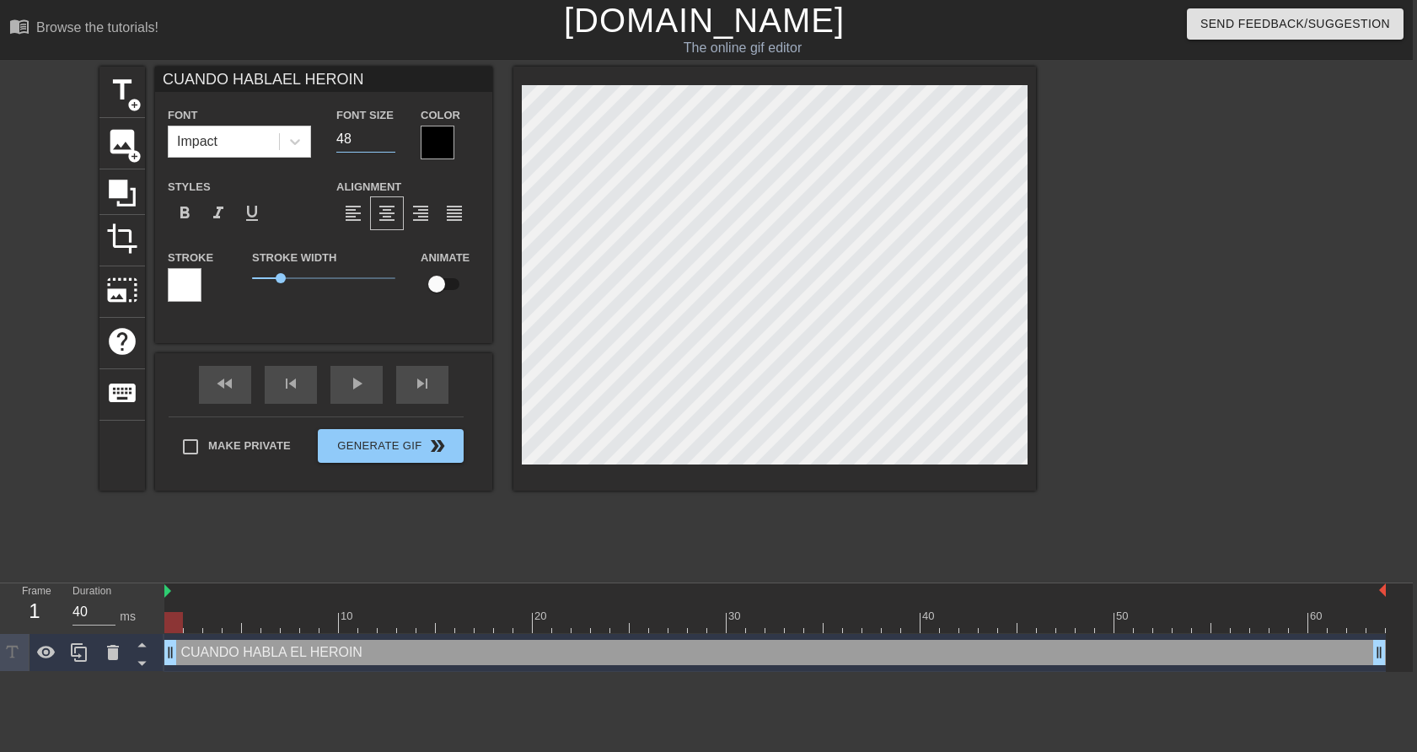
click at [389, 137] on input "48" at bounding box center [365, 139] width 59 height 27
type input "CUANDO HABLAEL HEROIN"
type input "49"
click at [389, 137] on input "49" at bounding box center [365, 139] width 59 height 27
type input "CUANDO HABLAEL HEROIN"
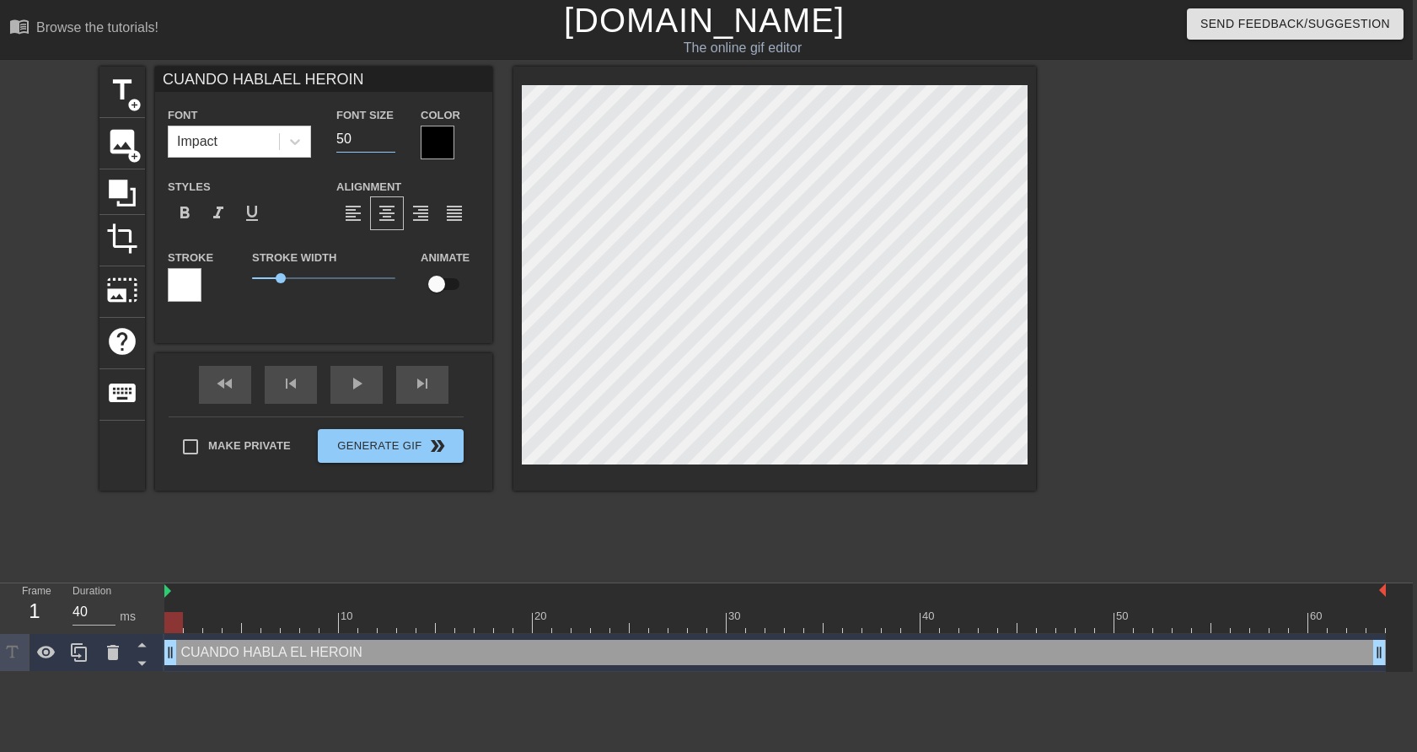
type input "50"
click at [389, 137] on input "50" at bounding box center [365, 139] width 59 height 27
type input "CUANDO HABLAEL HEROIN"
type input "51"
click at [389, 137] on input "51" at bounding box center [365, 139] width 59 height 27
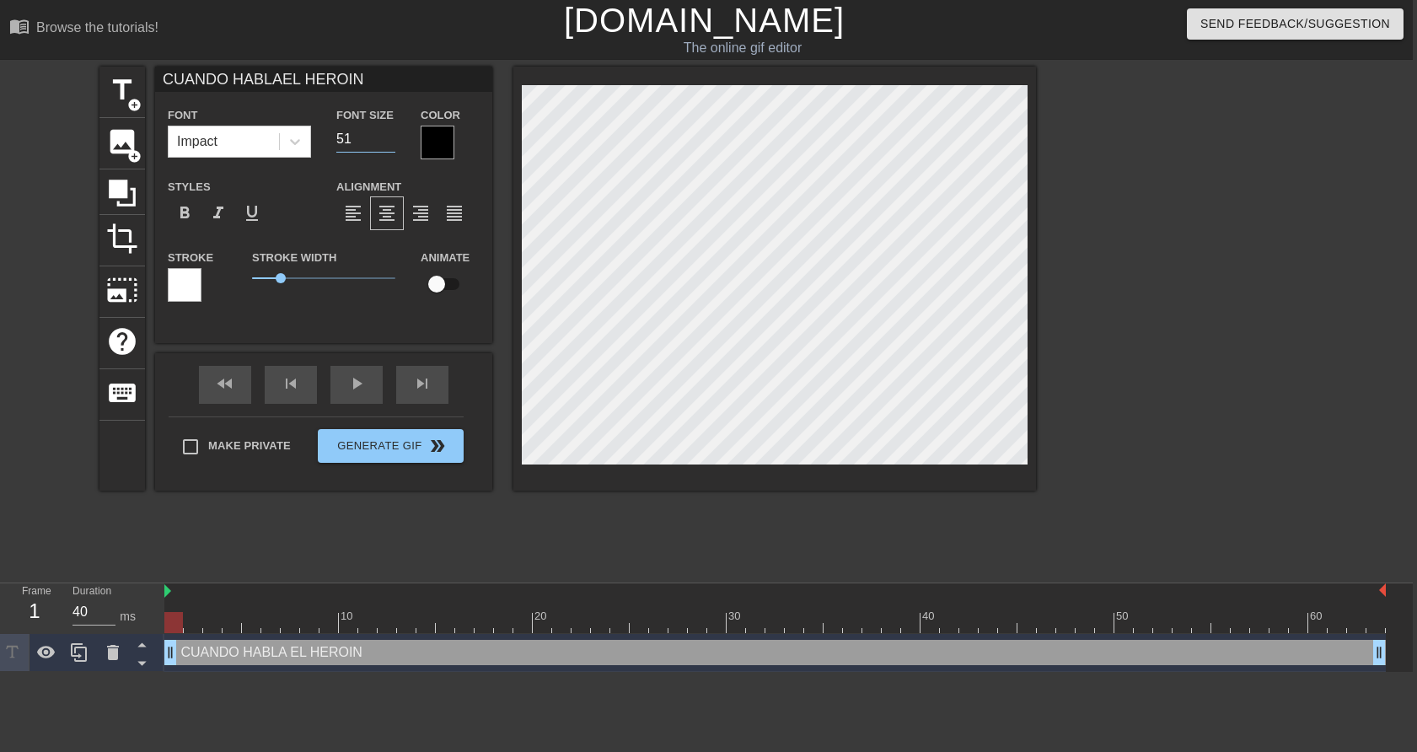
click at [438, 142] on div at bounding box center [438, 143] width 34 height 34
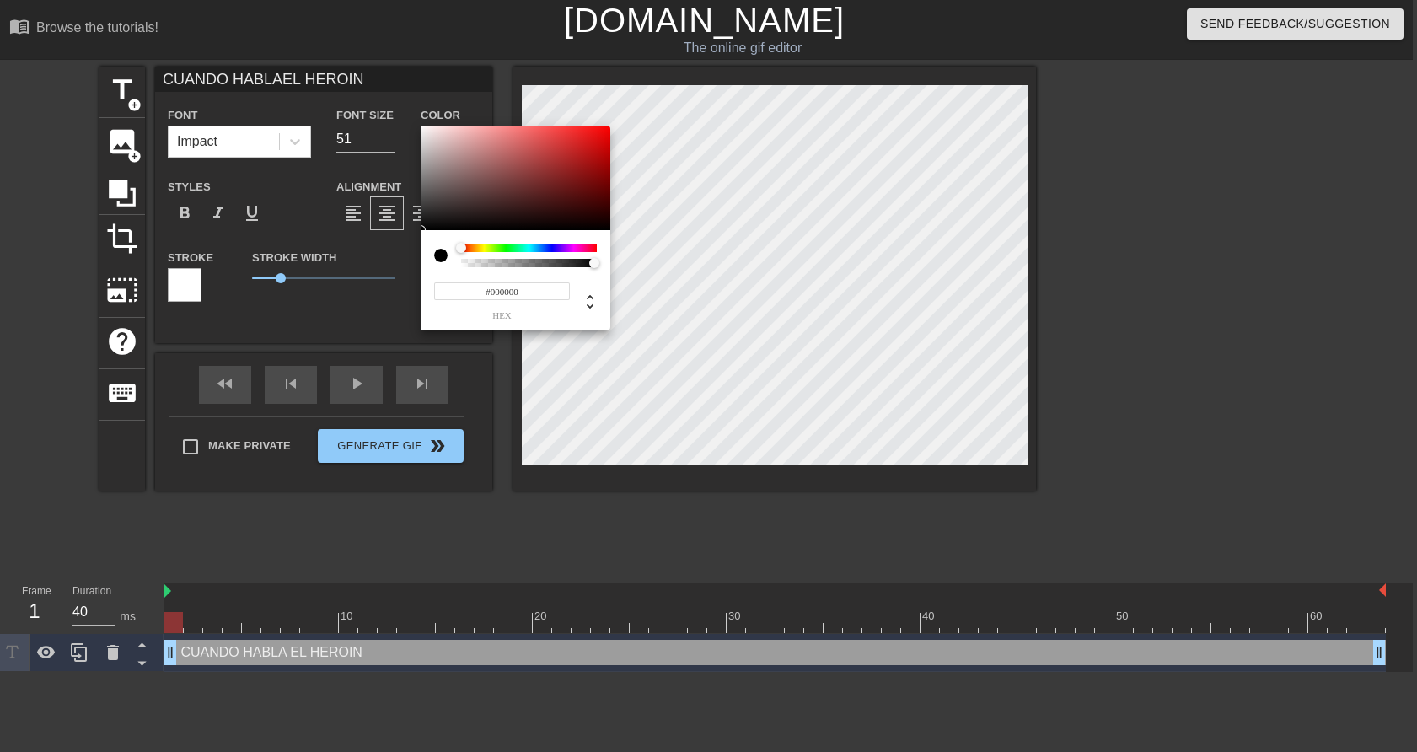
type input "CUANDO HABLAEL HEROIN"
type input "#675858"
type input "CUANDO HABLAEL HEROIN"
type input "#857878"
type input "CUANDO HABLAEL HEROIN"
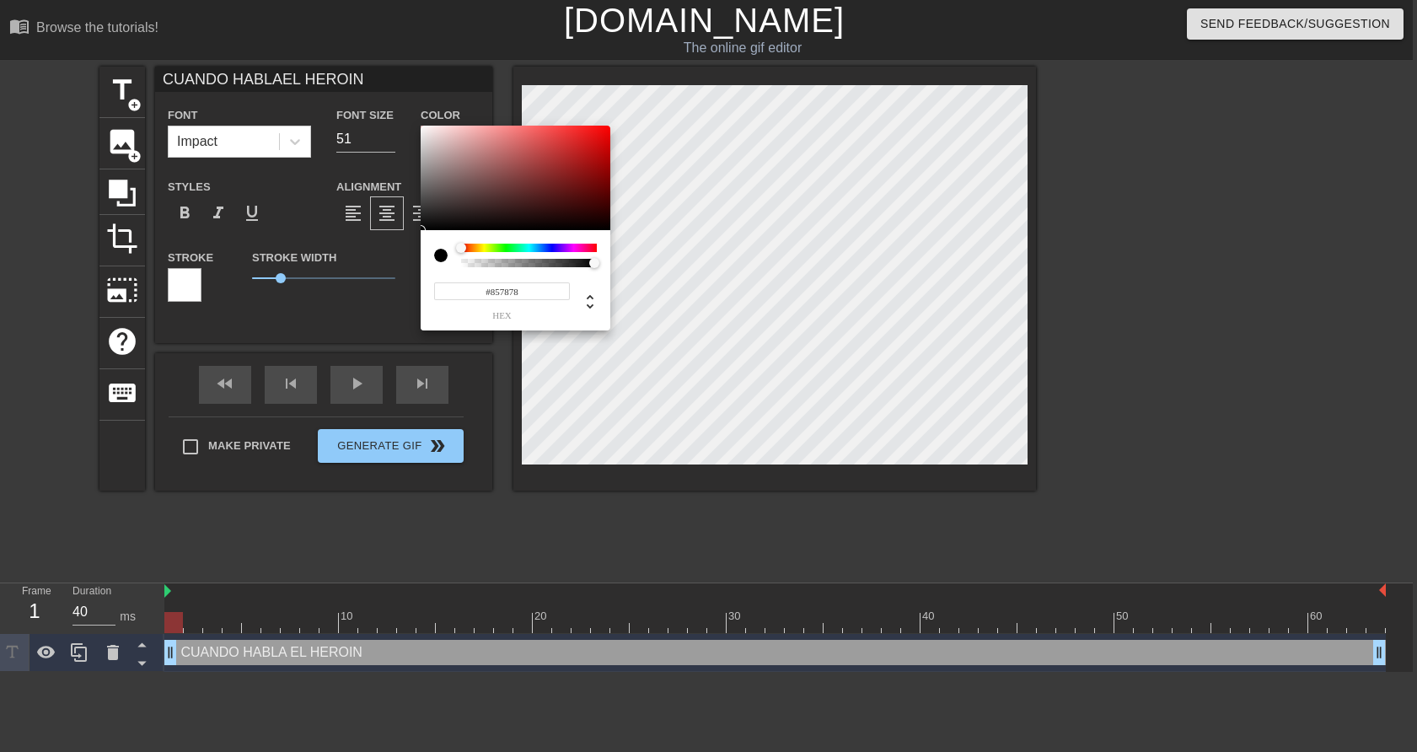
type input "#E0E0E0"
type input "CUANDO HABLAEL HEROIN"
type input "#FFFFFF"
drag, startPoint x: 447, startPoint y: 186, endPoint x: 365, endPoint y: 90, distance: 126.2
click at [366, 90] on div "#FFFFFF hex" at bounding box center [708, 376] width 1417 height 752
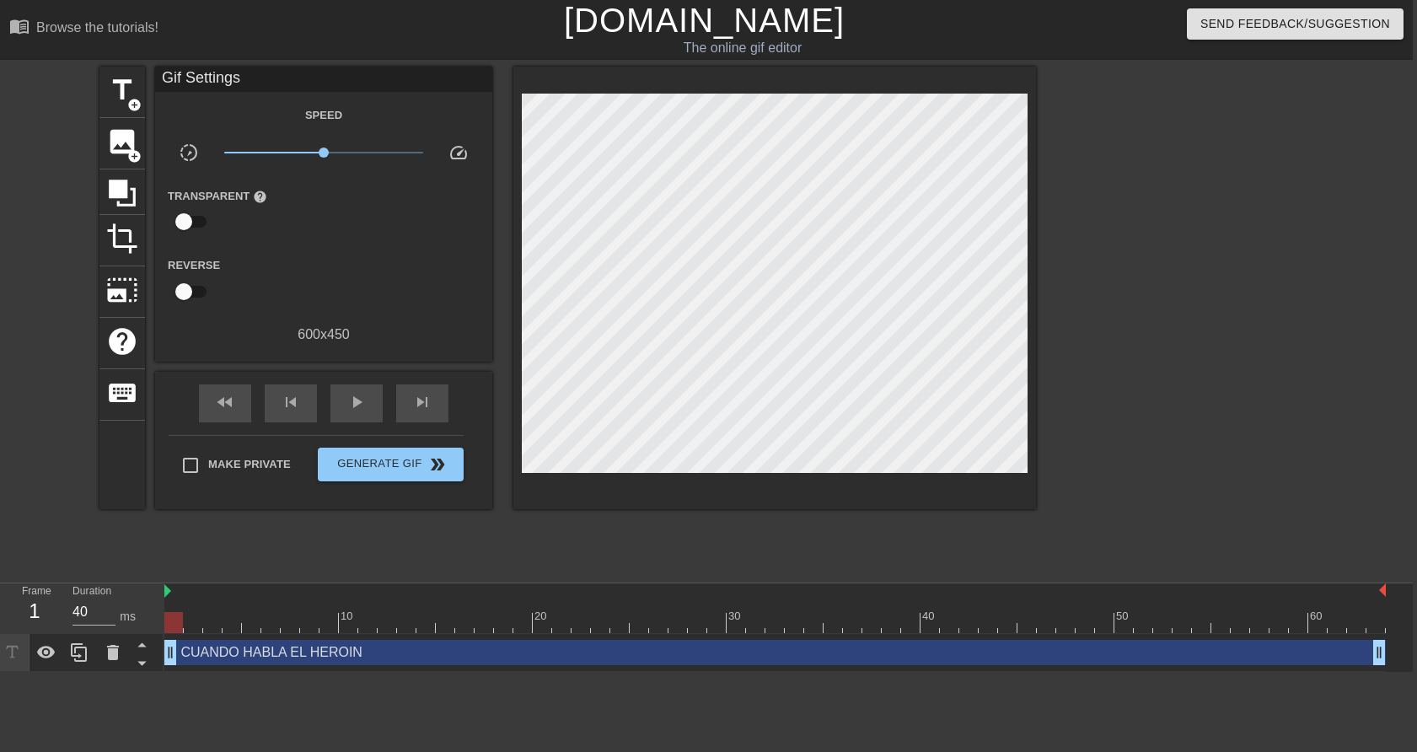
click at [184, 290] on input "checkbox" at bounding box center [184, 292] width 96 height 32
drag, startPoint x: 187, startPoint y: 292, endPoint x: 159, endPoint y: 289, distance: 27.9
click at [158, 290] on div "Reverse" at bounding box center [183, 281] width 56 height 53
click at [201, 294] on input "checkbox" at bounding box center [200, 292] width 96 height 32
checkbox input "false"
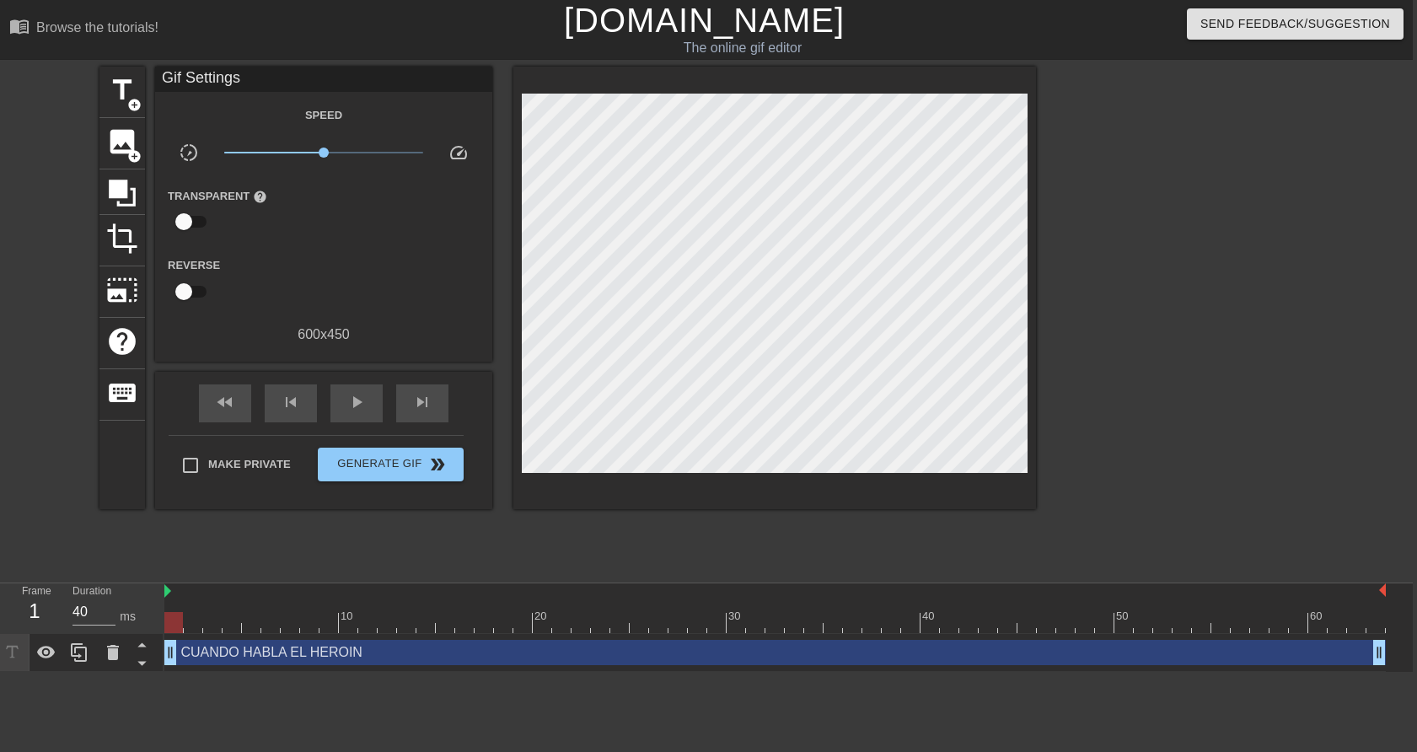
click at [408, 240] on div "Speed slow_motion_video x1.00 speed Transparent help Reverse 600 x 450" at bounding box center [324, 225] width 312 height 240
click at [110, 91] on span "title" at bounding box center [122, 90] width 32 height 32
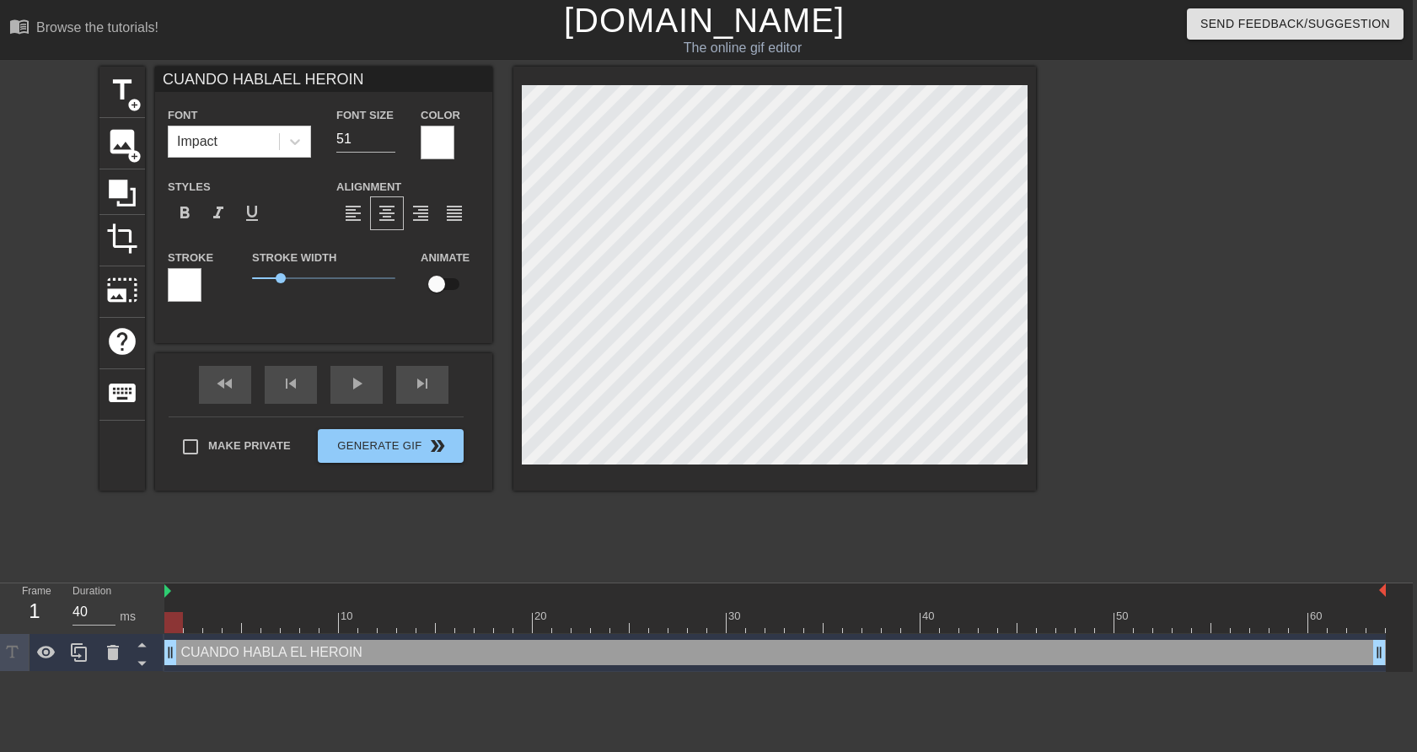
click at [192, 294] on div at bounding box center [185, 285] width 34 height 34
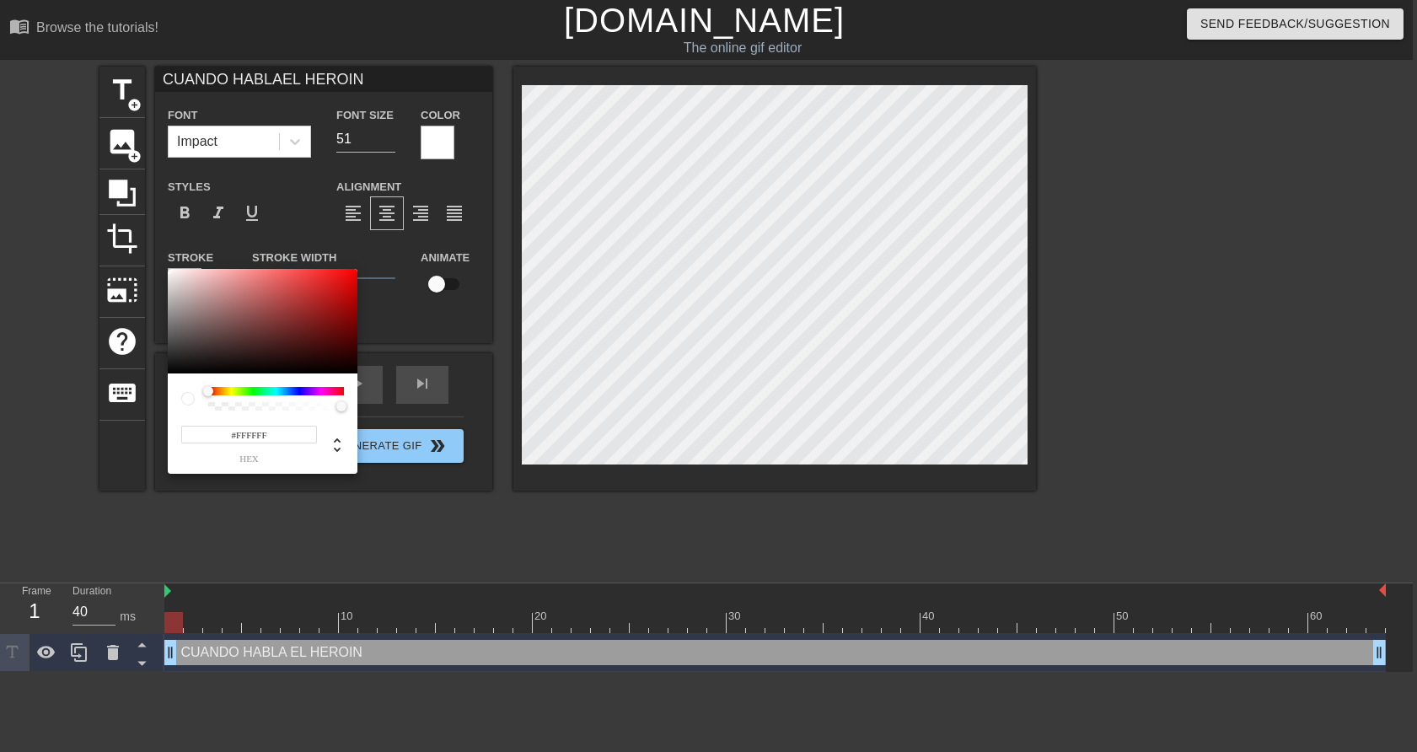
type input "CUANDO HABLAEL HEROIN"
type input "#200C0C"
type input "CUANDO HABLAEL HEROIN"
type input "#0E0303"
type input "CUANDO HABLAEL HEROIN"
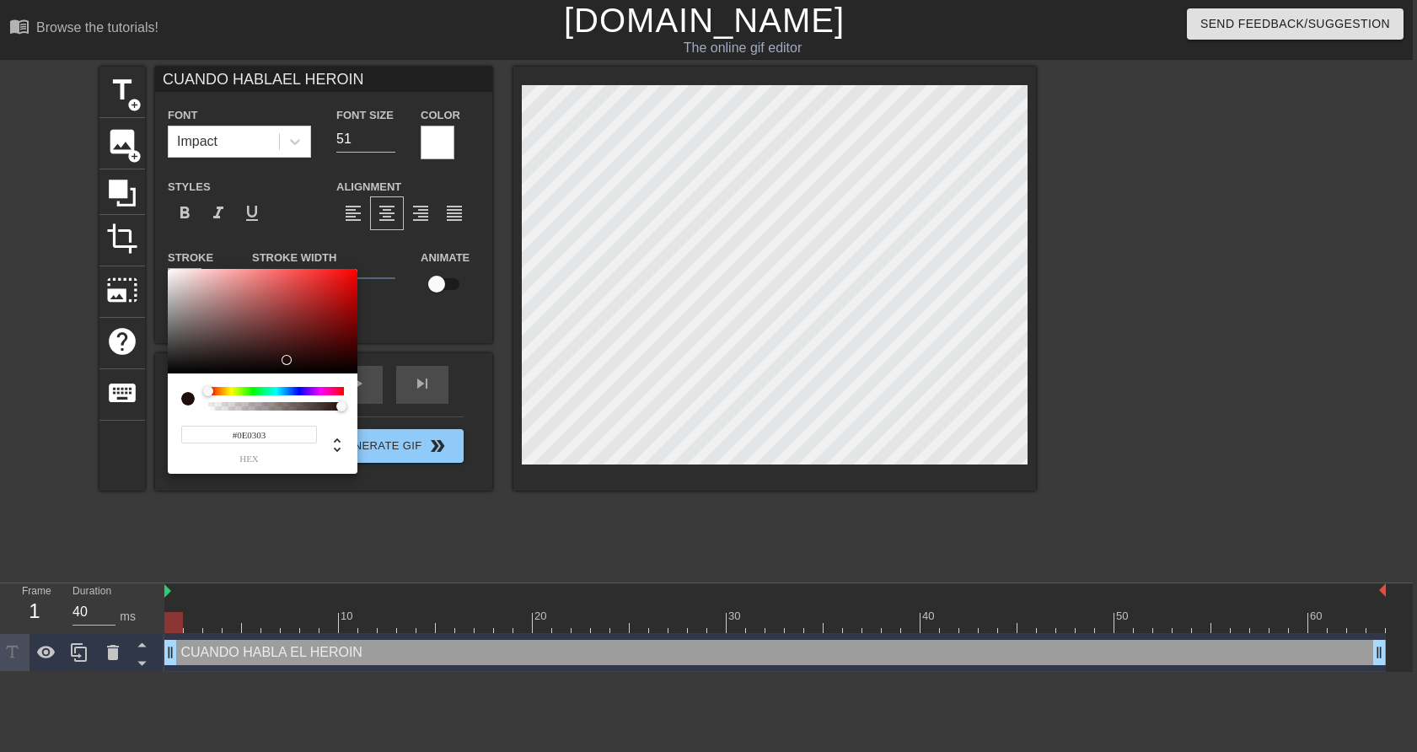
type input "#000000"
type input "CUANDO HABLAEL HEROIN"
drag, startPoint x: 302, startPoint y: 363, endPoint x: 400, endPoint y: 400, distance: 105.4
click at [400, 400] on div "#000000 hex" at bounding box center [708, 376] width 1417 height 752
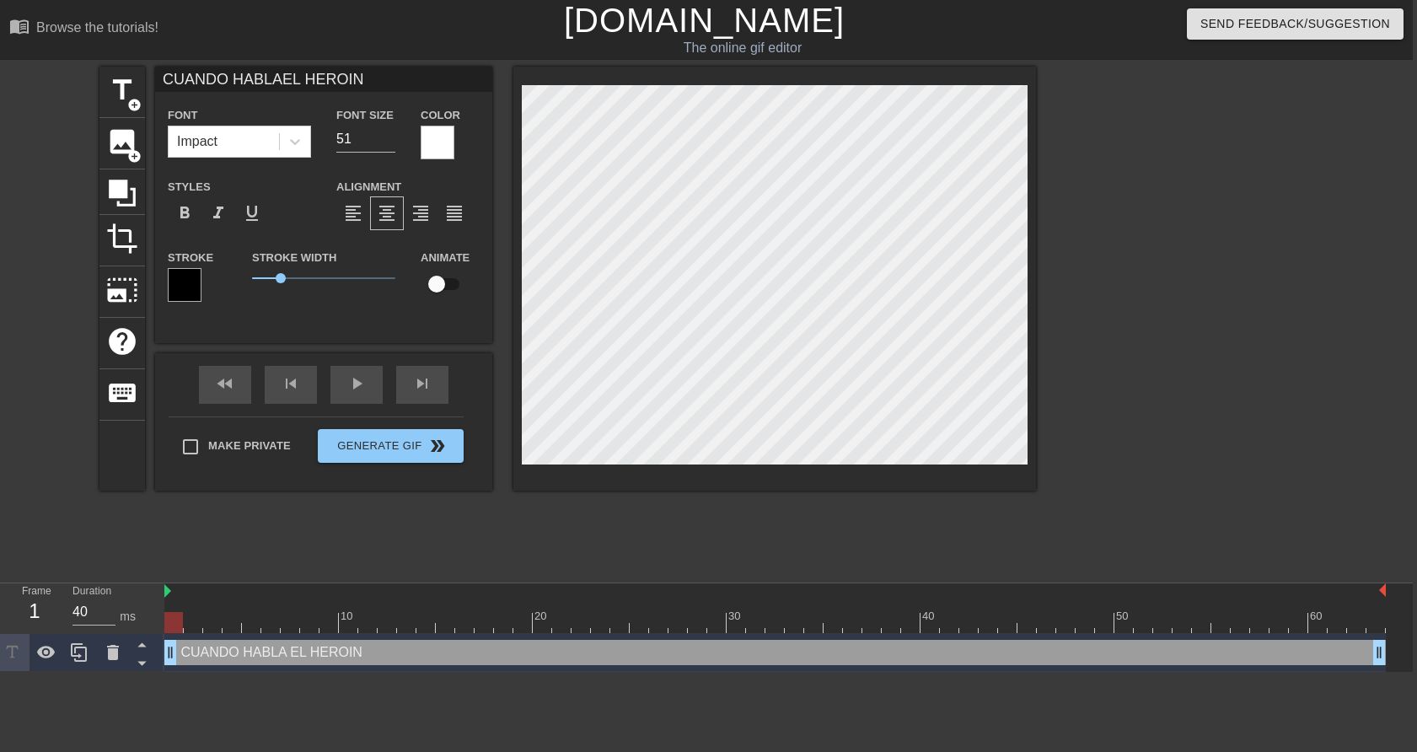
scroll to position [0, 7]
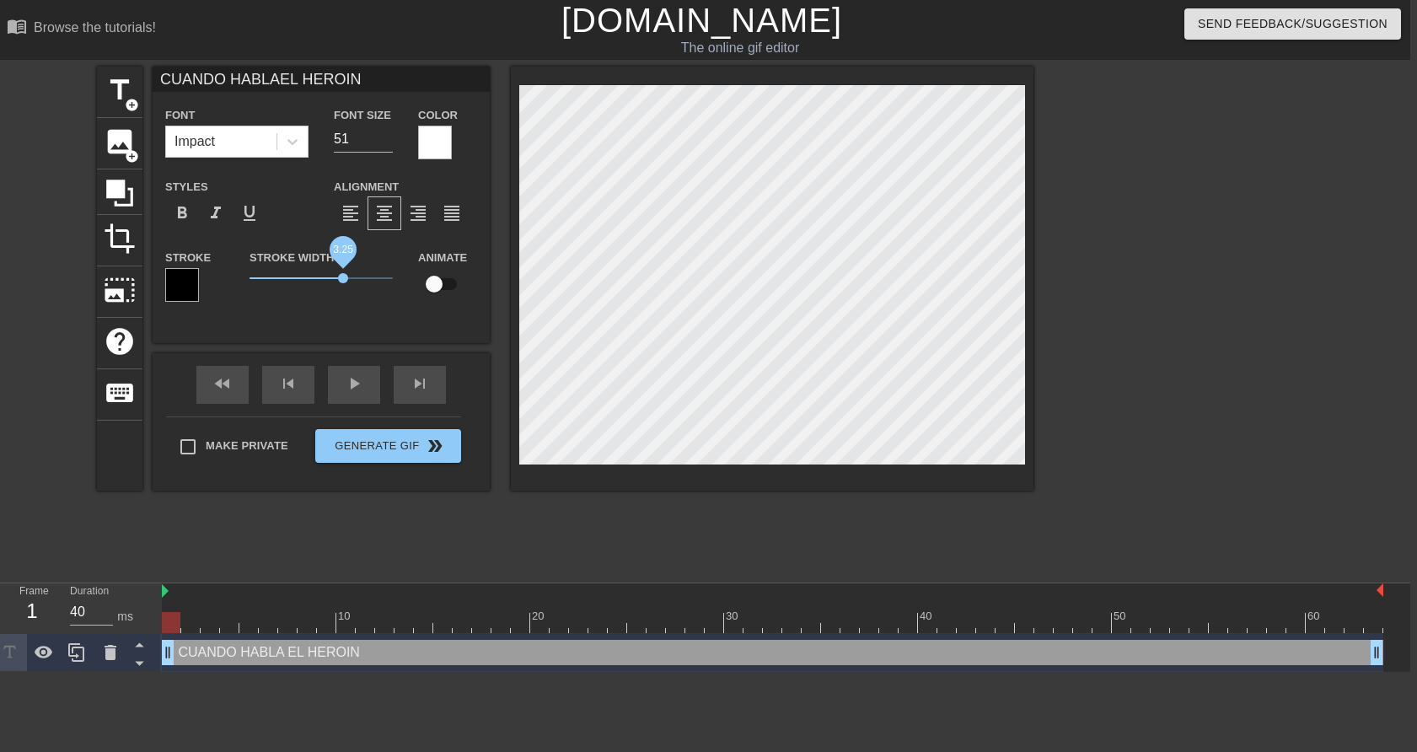
type input "CUANDO HABLAEL HEROIN"
drag, startPoint x: 279, startPoint y: 277, endPoint x: 341, endPoint y: 279, distance: 61.6
click at [341, 279] on span "3.2" at bounding box center [341, 278] width 10 height 10
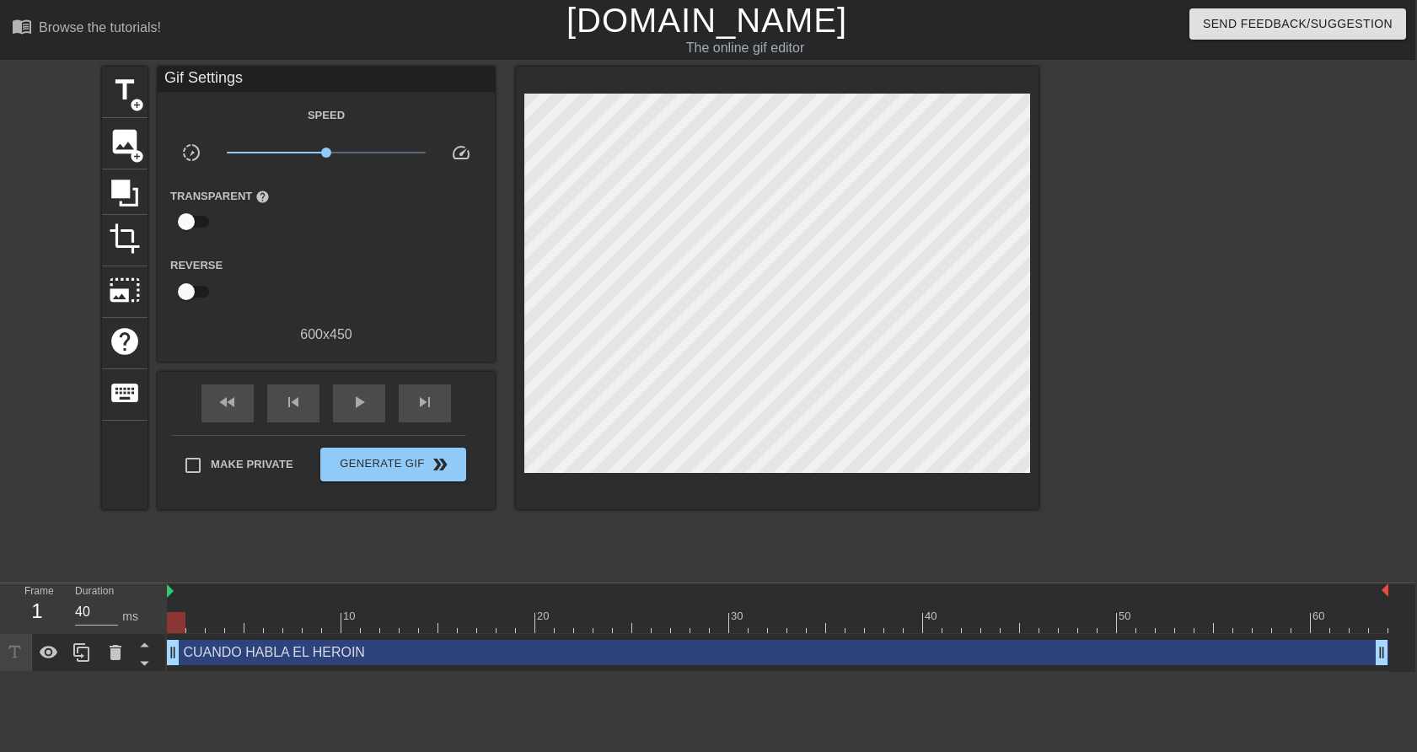
click at [607, 672] on html "menu_book Browse the tutorials! [DOMAIN_NAME] The online gif editor Send Feedba…" at bounding box center [706, 336] width 1417 height 672
click at [391, 472] on span "Generate Gif double_arrow" at bounding box center [393, 464] width 132 height 20
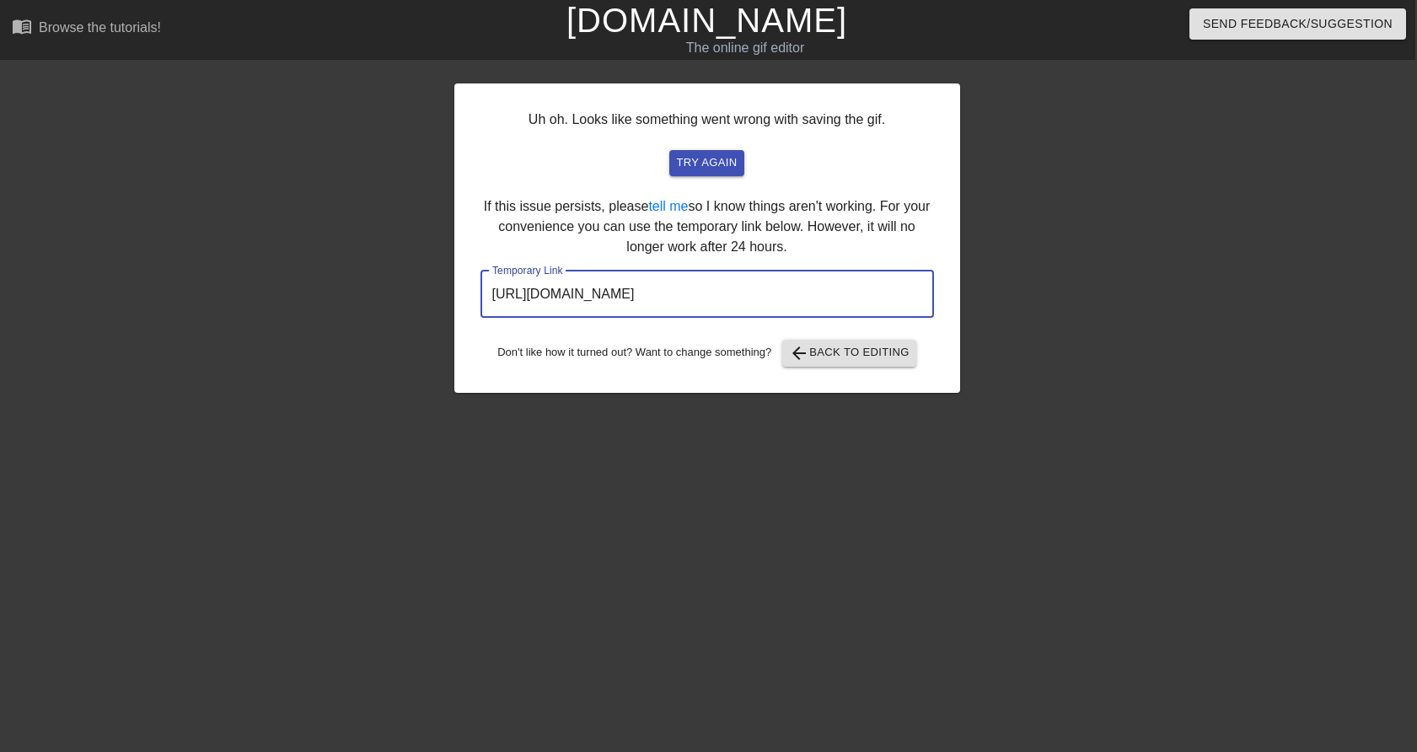
drag, startPoint x: 849, startPoint y: 291, endPoint x: 577, endPoint y: 277, distance: 272.6
click at [572, 278] on input "[URL][DOMAIN_NAME]" at bounding box center [708, 294] width 454 height 47
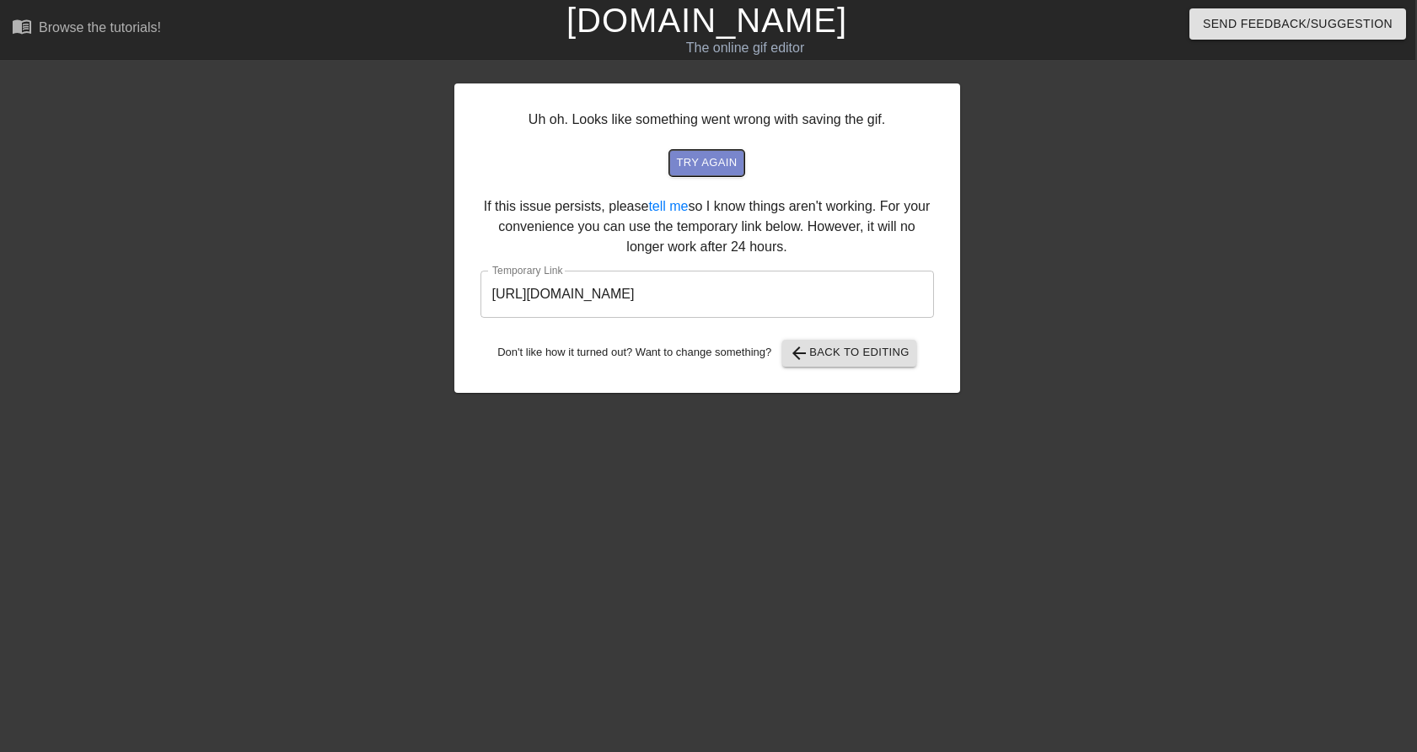
click at [733, 154] on span "try again" at bounding box center [706, 162] width 61 height 19
